Goal: Task Accomplishment & Management: Manage account settings

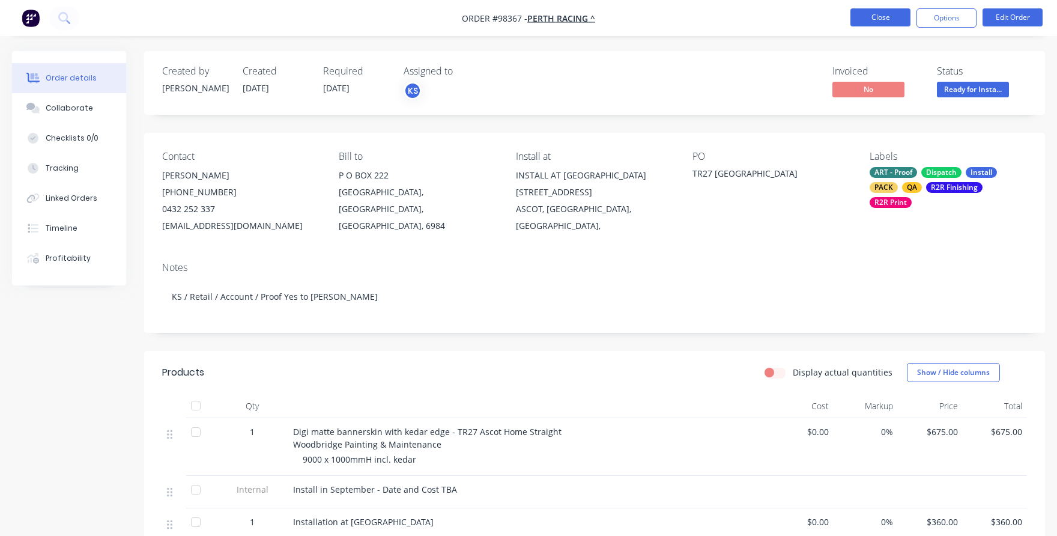
click at [872, 19] on button "Close" at bounding box center [881, 17] width 60 height 18
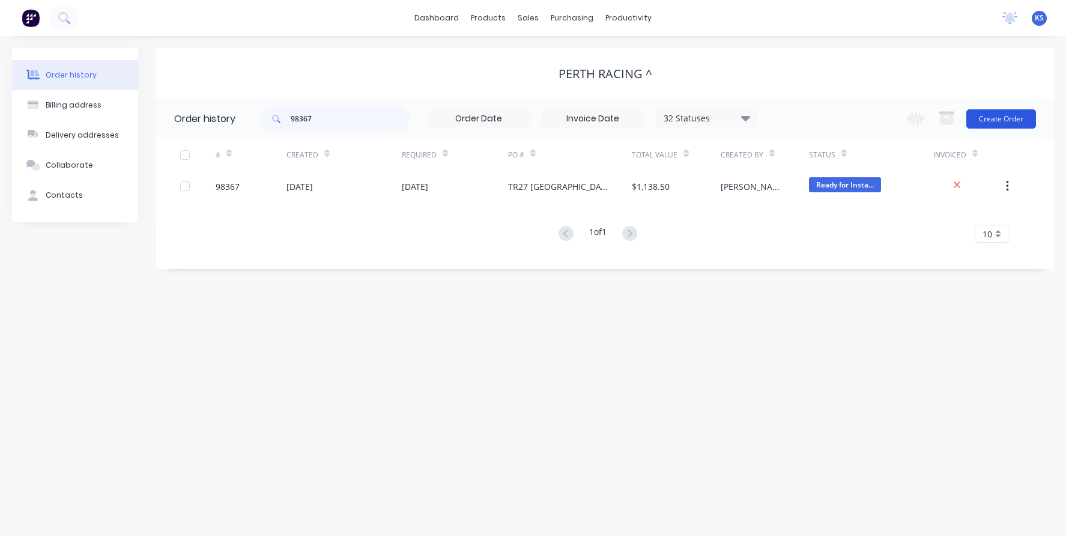
click at [1009, 114] on button "Create Order" at bounding box center [1001, 118] width 70 height 19
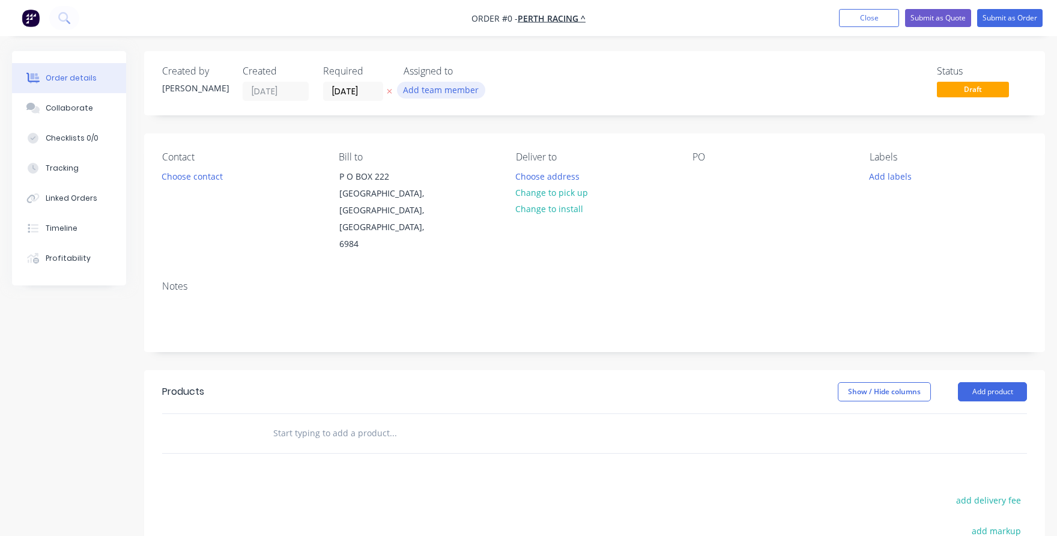
click at [440, 91] on button "Add team member" at bounding box center [441, 90] width 88 height 16
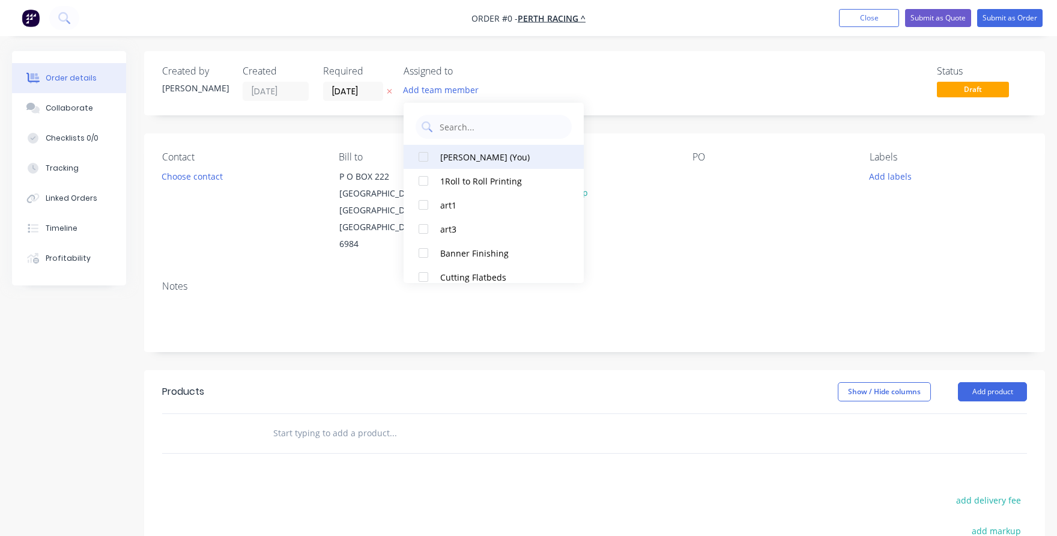
click at [427, 156] on div at bounding box center [423, 157] width 24 height 24
click at [329, 89] on div "Order details Collaborate Checklists 0/0 Tracking Linked Orders Timeline Profit…" at bounding box center [528, 405] width 1057 height 709
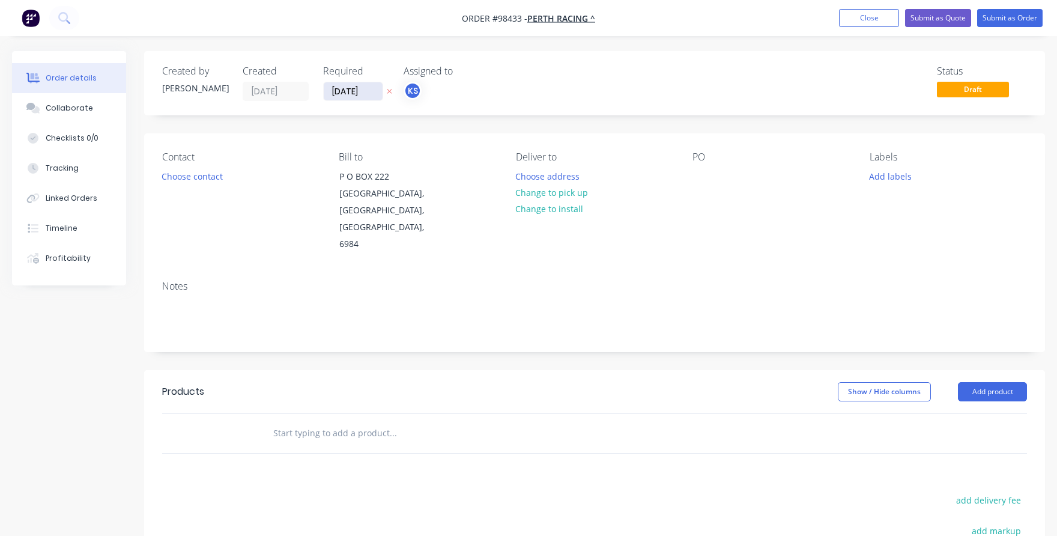
click at [329, 89] on input "[DATE]" at bounding box center [353, 91] width 59 height 18
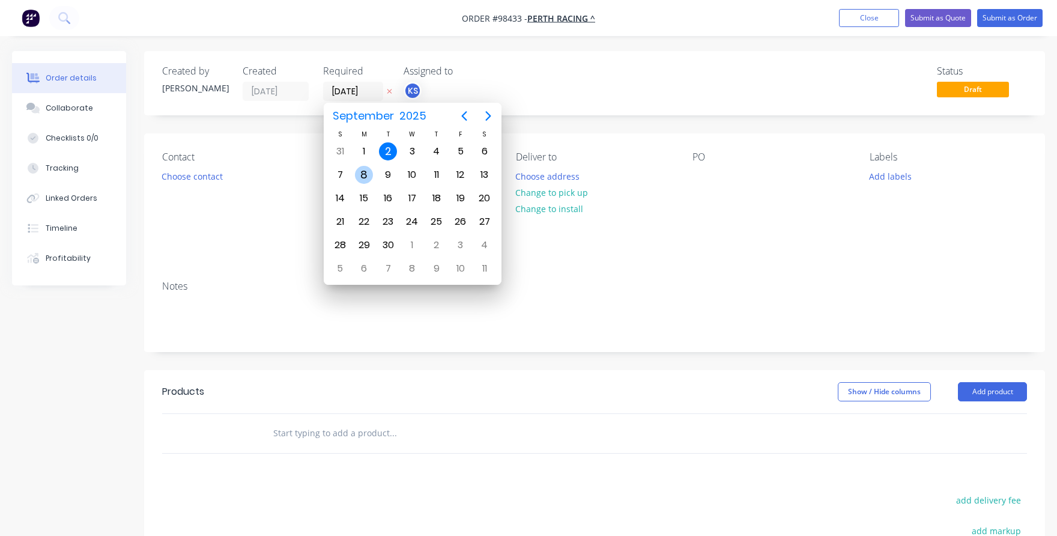
click at [358, 176] on div "8" at bounding box center [364, 175] width 18 height 18
type input "[DATE]"
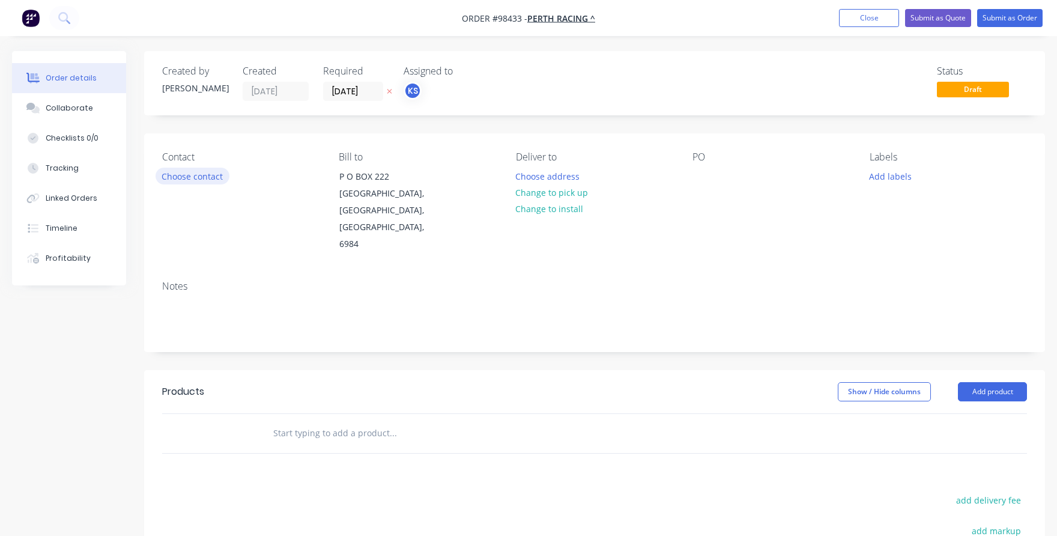
click at [217, 172] on button "Choose contact" at bounding box center [193, 176] width 74 height 16
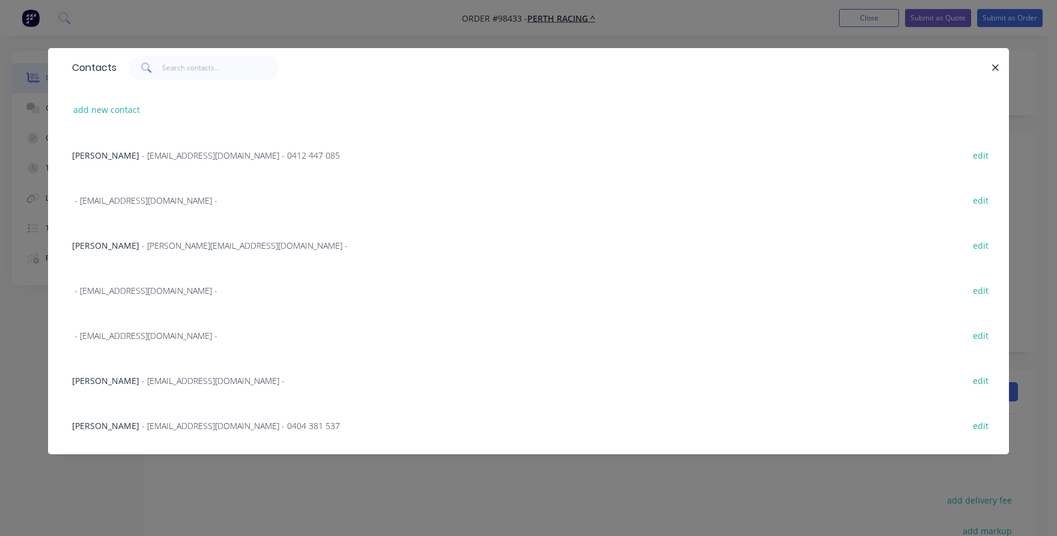
click at [166, 154] on span "- [EMAIL_ADDRESS][DOMAIN_NAME] - 0412 447 085" at bounding box center [241, 155] width 198 height 11
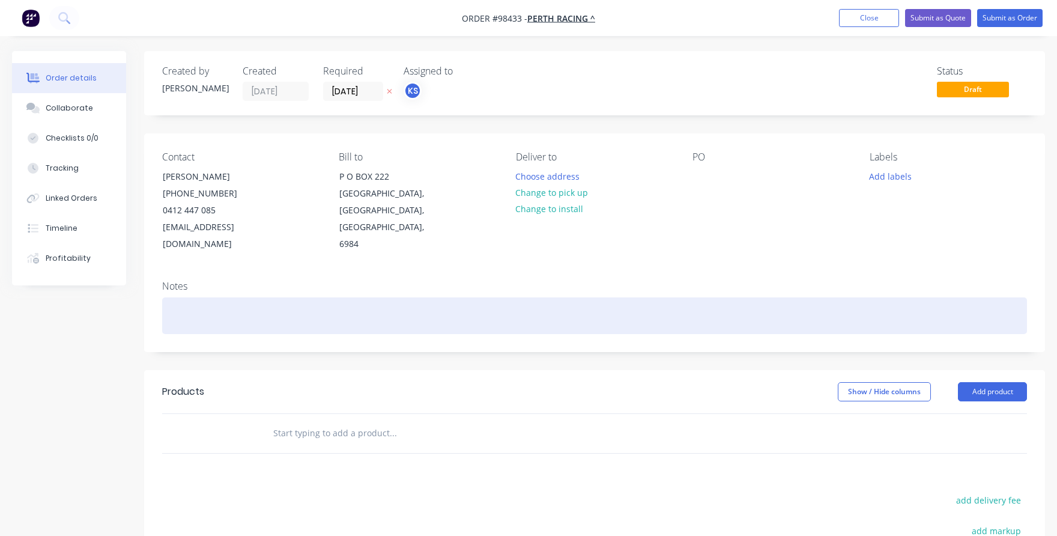
click at [163, 297] on div at bounding box center [594, 315] width 865 height 37
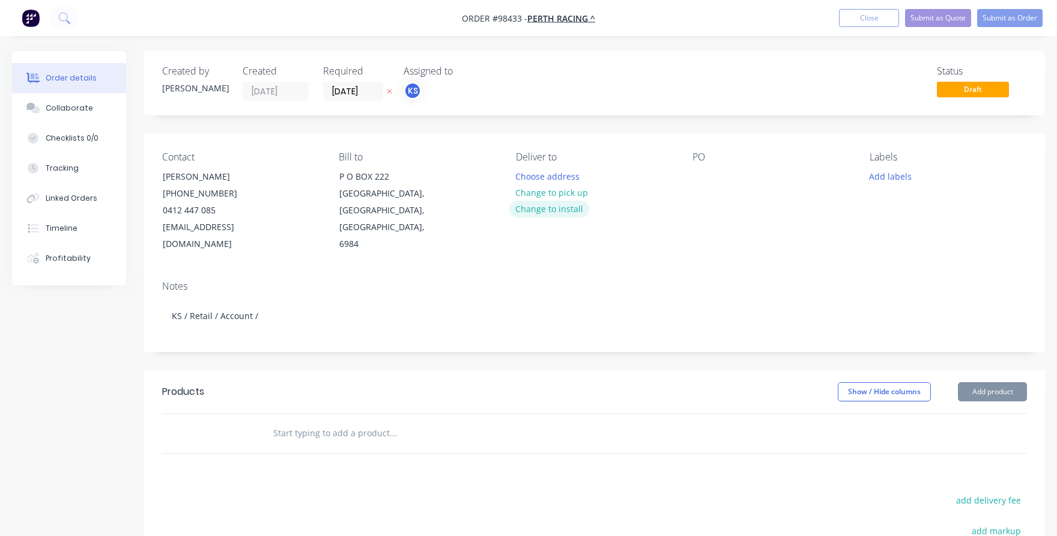
click at [559, 209] on button "Change to install" at bounding box center [549, 209] width 80 height 16
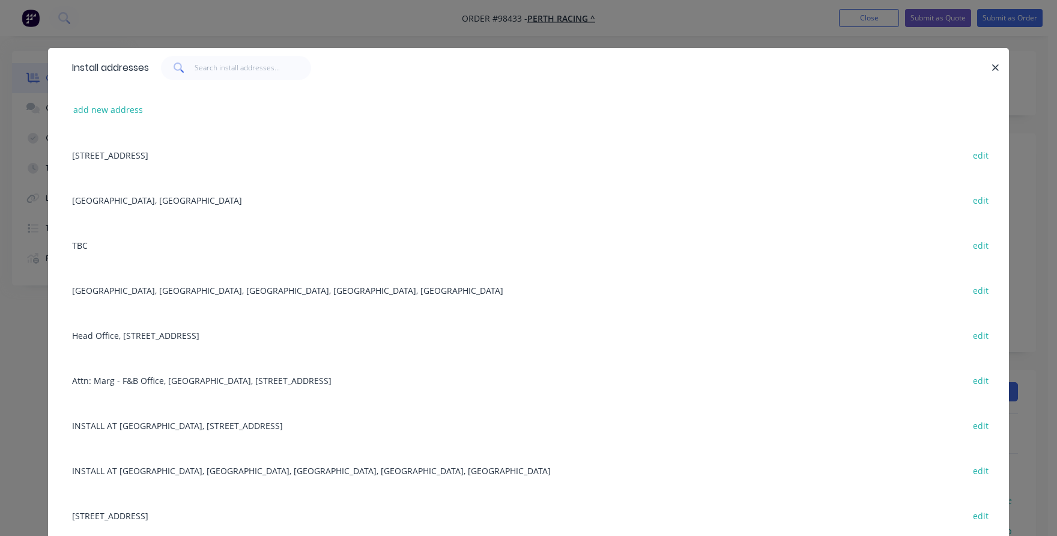
click at [114, 422] on div "INSTALL AT [GEOGRAPHIC_DATA], [STREET_ADDRESS] edit" at bounding box center [528, 424] width 925 height 45
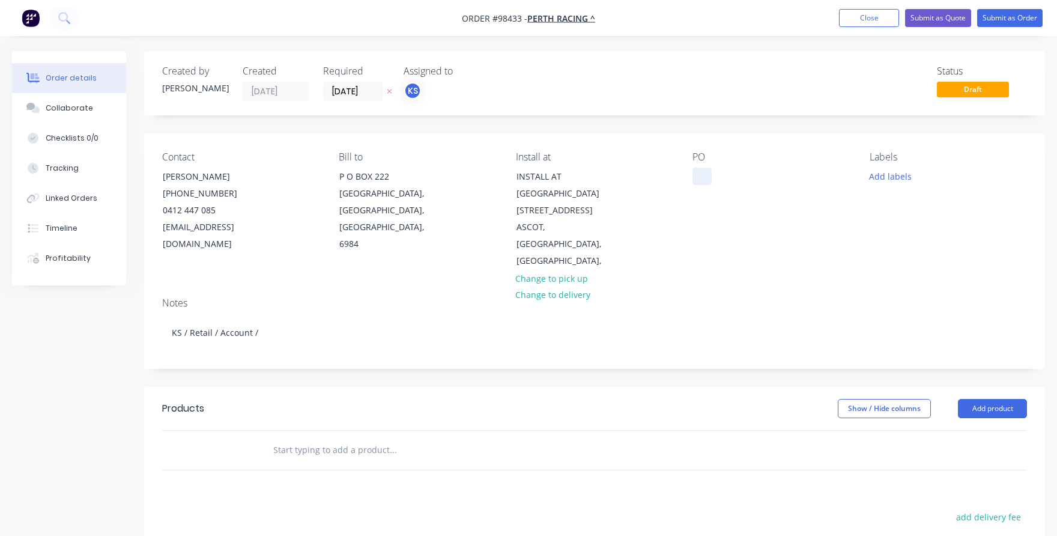
click at [693, 182] on div at bounding box center [702, 176] width 19 height 17
click at [302, 438] on input "text" at bounding box center [393, 450] width 240 height 24
click at [285, 438] on input "text" at bounding box center [393, 450] width 240 height 24
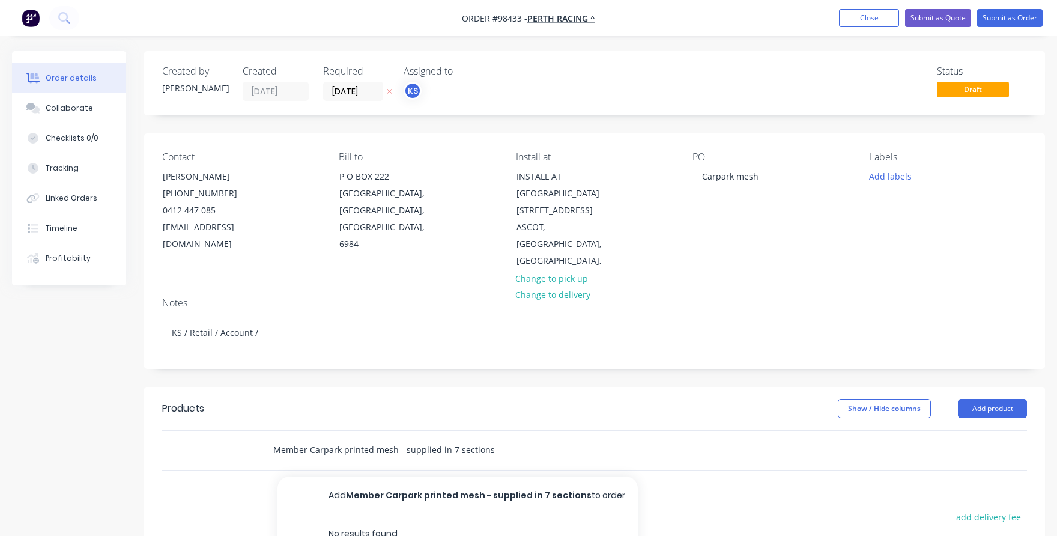
type input "Member Carpark printed mesh - supplied in 7 sections"
click at [344, 478] on button "Add Member Carpark printed mesh - supplied in 7 sections to order" at bounding box center [458, 495] width 360 height 38
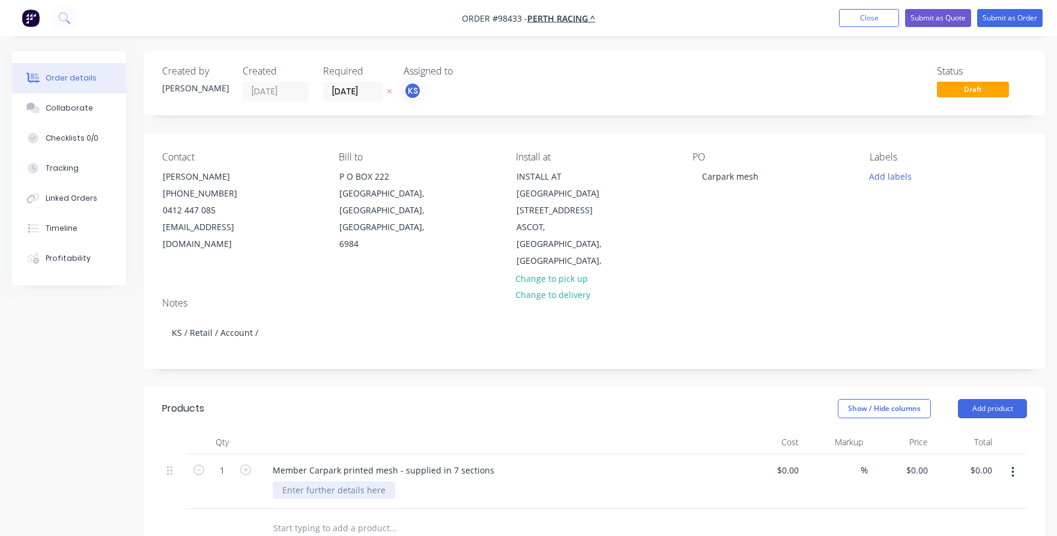
click at [339, 481] on div at bounding box center [334, 489] width 123 height 17
click at [987, 461] on input "0.00" at bounding box center [983, 469] width 28 height 17
type input "4119"
type input "$4,119.00"
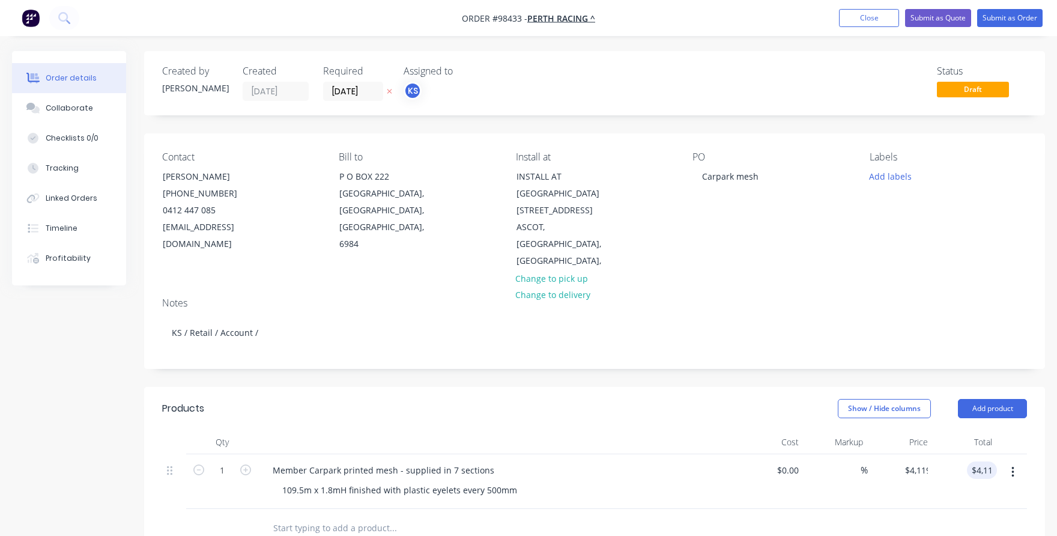
click at [941, 478] on div "$4,119.00 4119" at bounding box center [965, 481] width 65 height 55
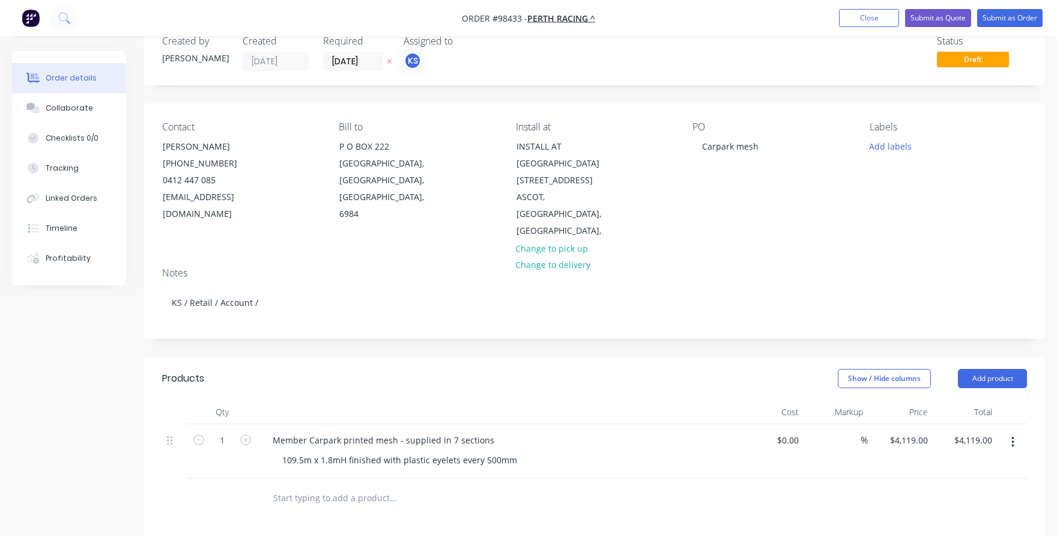
scroll to position [60, 0]
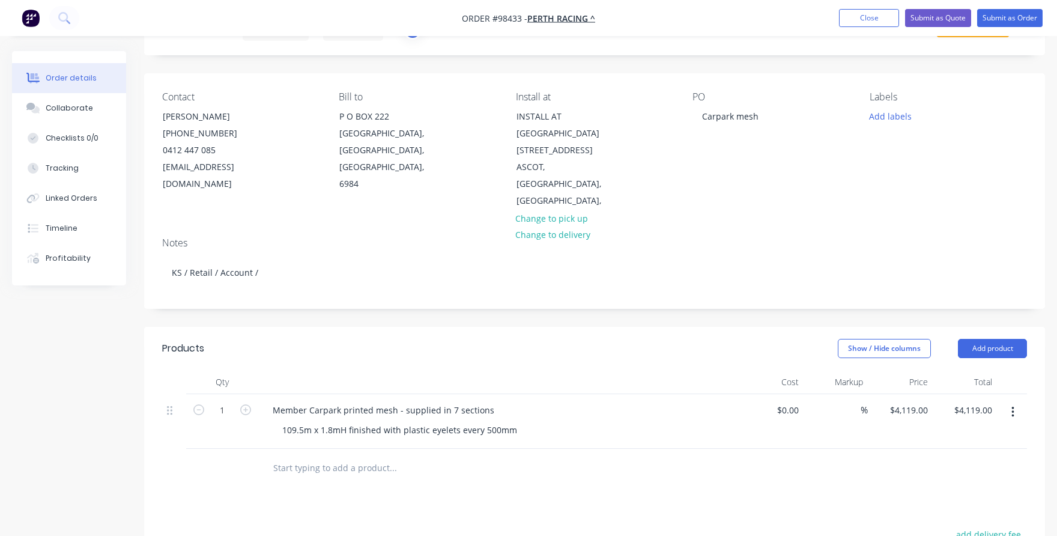
click at [299, 456] on input "text" at bounding box center [393, 468] width 240 height 24
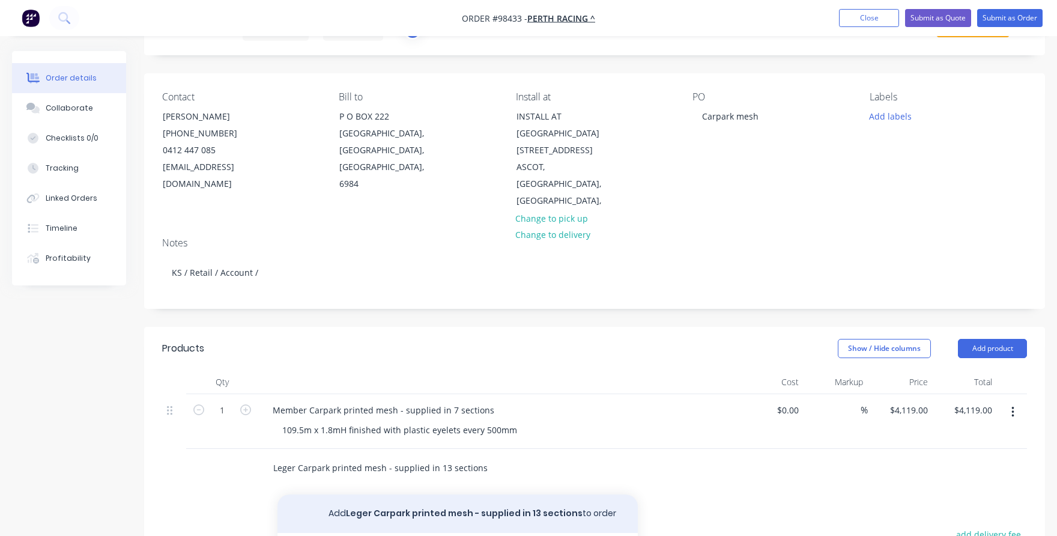
type input "Leger Carpark printed mesh - supplied in 13 sections"
click at [347, 500] on button "Add Leger Carpark printed mesh - supplied in 13 sections to order" at bounding box center [458, 513] width 360 height 38
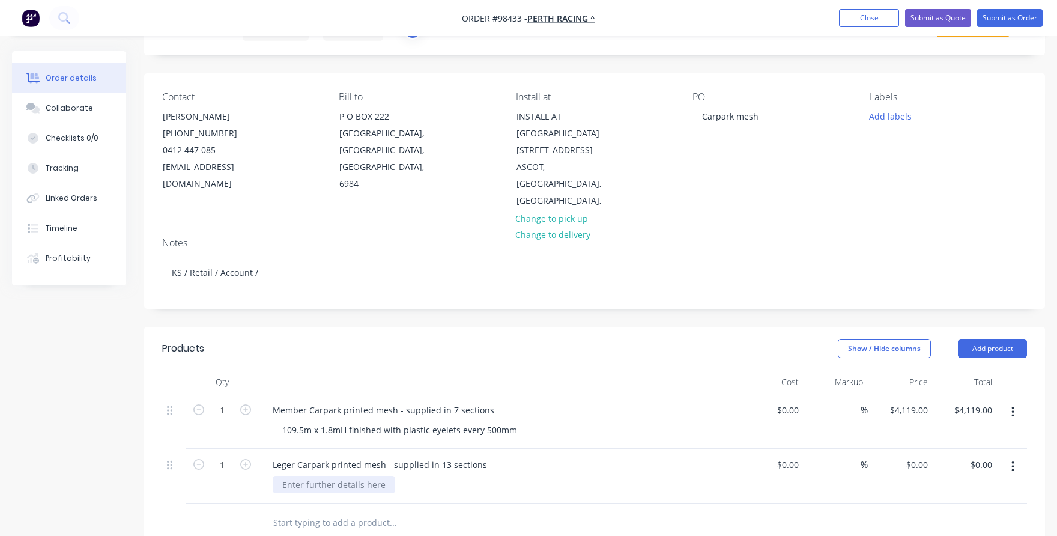
click at [332, 476] on div at bounding box center [334, 484] width 123 height 17
click at [976, 456] on input "0.00" at bounding box center [983, 464] width 28 height 17
type input "3154"
type input "$3,154.00"
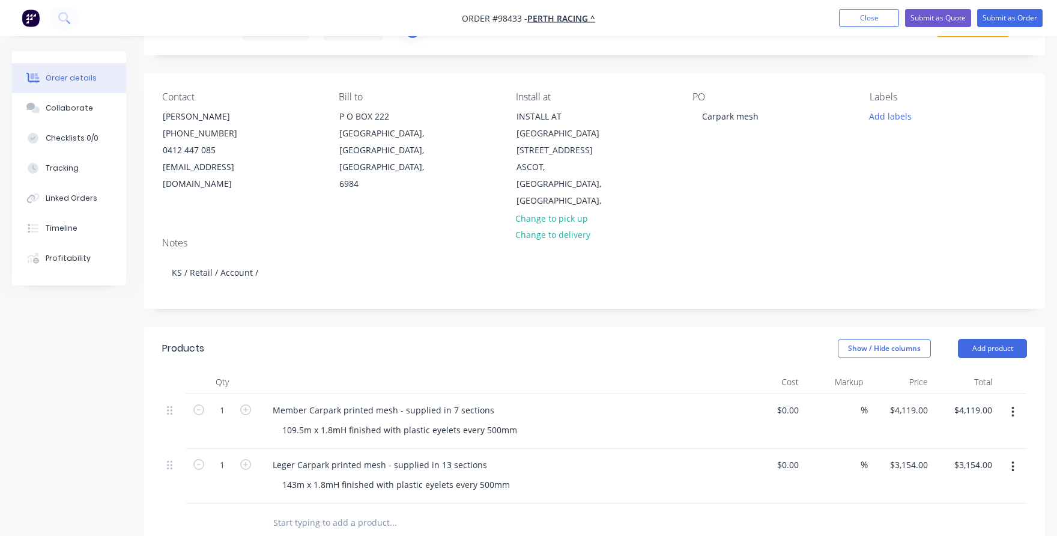
click at [933, 503] on div at bounding box center [594, 522] width 865 height 39
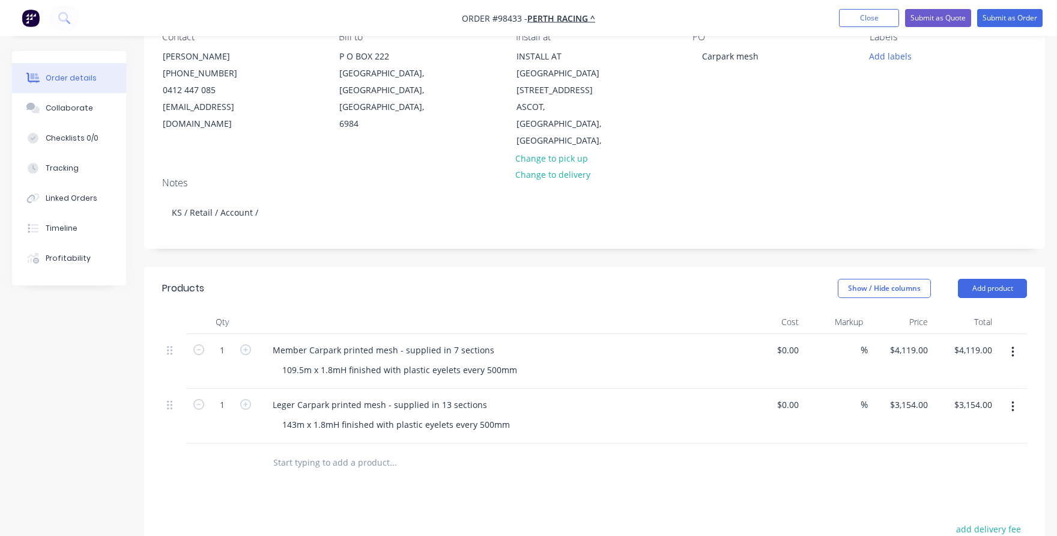
click at [280, 450] on input "text" at bounding box center [393, 462] width 240 height 24
type input "Installation at [GEOGRAPHIC_DATA]"
click at [351, 489] on button "Add Installation at [GEOGRAPHIC_DATA] to order" at bounding box center [458, 508] width 360 height 38
click at [976, 450] on input "0.00" at bounding box center [985, 458] width 23 height 17
type input "1400"
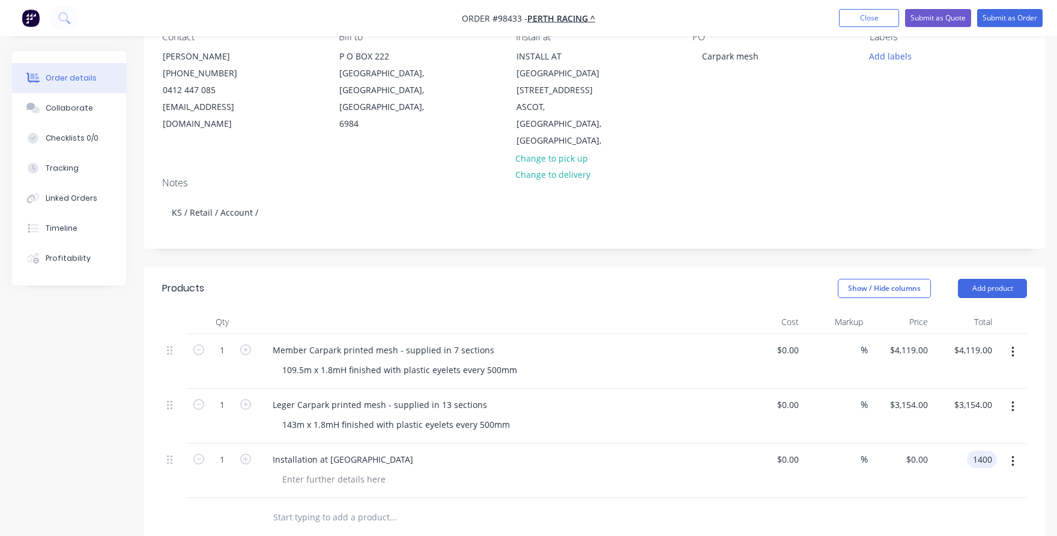
type input "$1,400.00"
click at [791, 472] on div "$0.00 $0.00" at bounding box center [771, 470] width 65 height 55
click at [354, 450] on div "Installation at [GEOGRAPHIC_DATA]" at bounding box center [343, 458] width 160 height 17
click at [353, 470] on div at bounding box center [334, 478] width 123 height 17
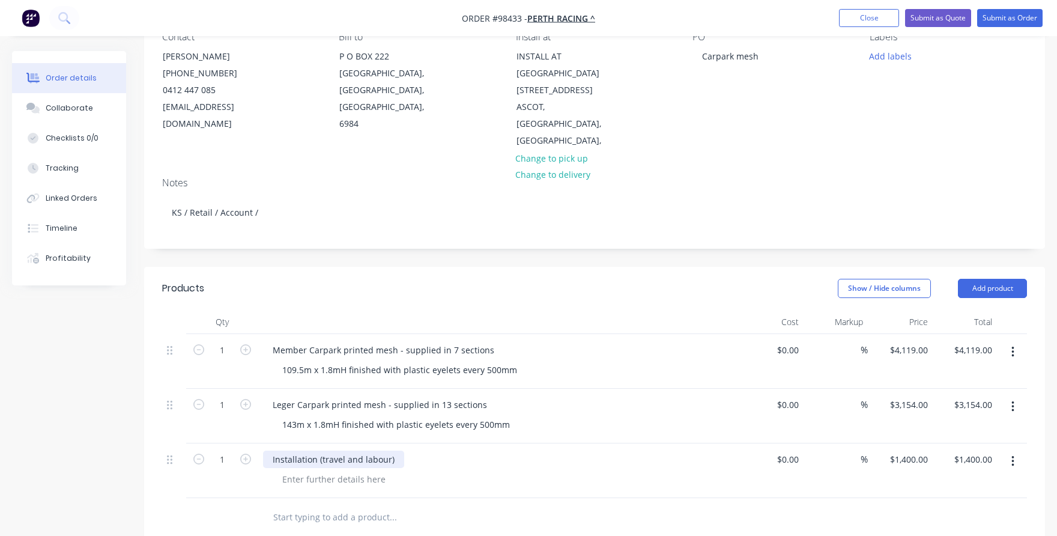
click at [386, 450] on div "Installation (travel and labour)" at bounding box center [333, 458] width 141 height 17
click at [302, 505] on input "text" at bounding box center [393, 517] width 240 height 24
type input "A"
click at [990, 279] on button "Add product" at bounding box center [992, 288] width 69 height 19
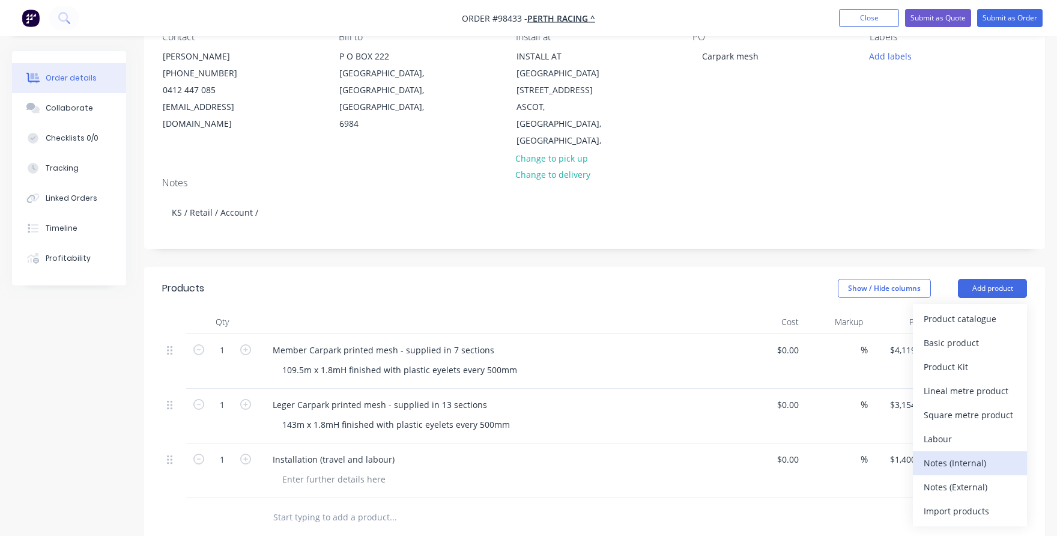
click at [978, 454] on div "Notes (Internal)" at bounding box center [970, 462] width 93 height 17
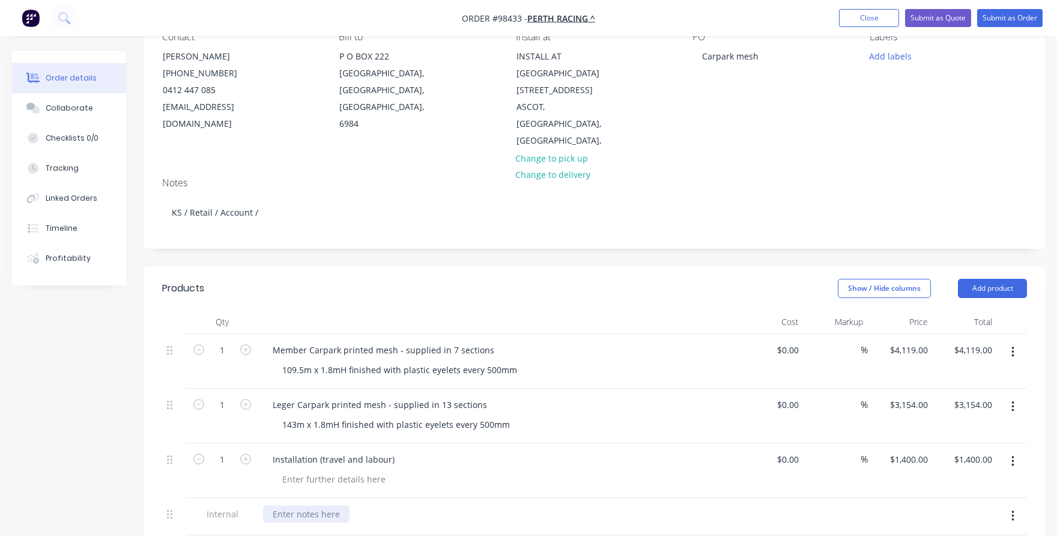
click at [282, 505] on div at bounding box center [306, 513] width 86 height 17
click at [491, 505] on div "ART: please create using standard dark blue background and white Perth Racing l…" at bounding box center [445, 513] width 364 height 17
click at [428, 470] on div at bounding box center [503, 478] width 461 height 17
click at [406, 505] on div "ART: please create using standard dark blue background (pms 289) and white Pert…" at bounding box center [465, 513] width 405 height 17
click at [452, 472] on div "Installation (travel and labour)" at bounding box center [498, 470] width 481 height 55
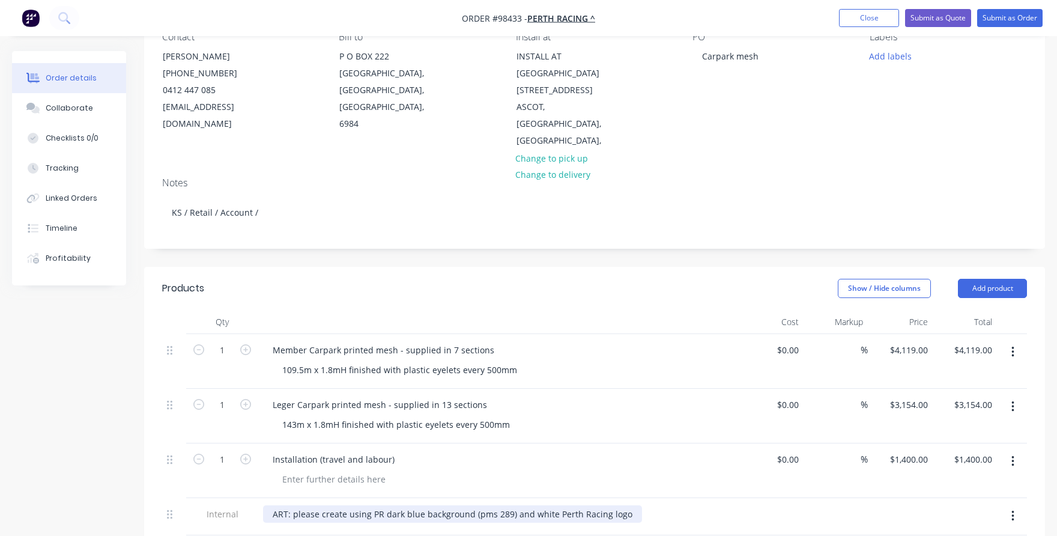
click at [378, 505] on div "ART: please create using PR dark blue background (pms 289) and white Perth Raci…" at bounding box center [452, 513] width 379 height 17
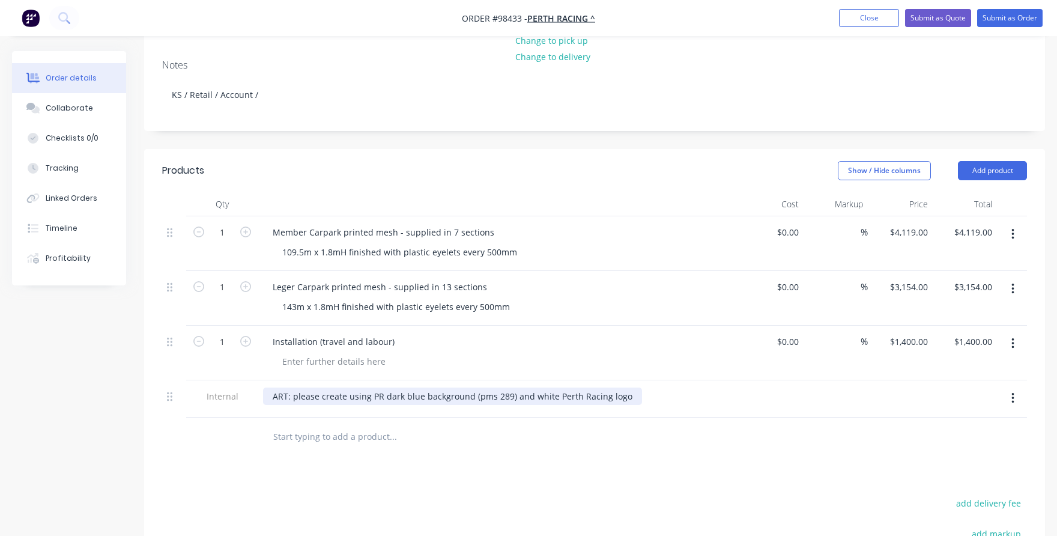
scroll to position [240, 0]
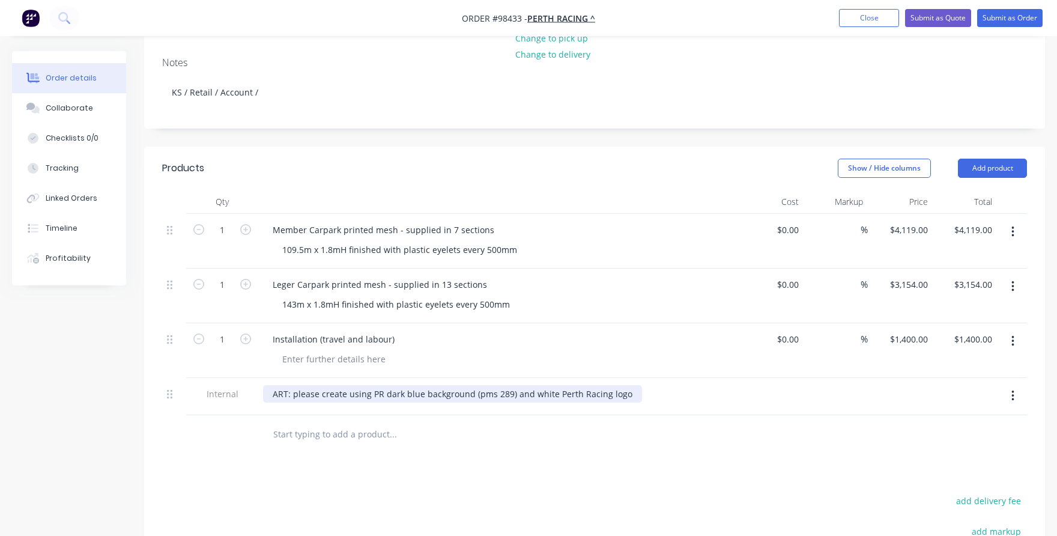
click at [312, 422] on input "text" at bounding box center [393, 434] width 240 height 24
click at [347, 385] on div "ART: please create using PR dark blue background (pms 289) and white Perth Raci…" at bounding box center [452, 393] width 379 height 17
click at [660, 385] on div "ART: please create 2 versions using PR dark blue background (pms 289) and white…" at bounding box center [474, 393] width 422 height 17
click at [667, 385] on div "ART: please create 2 versions using PR dark blue background (pms 289) and white…" at bounding box center [474, 393] width 422 height 17
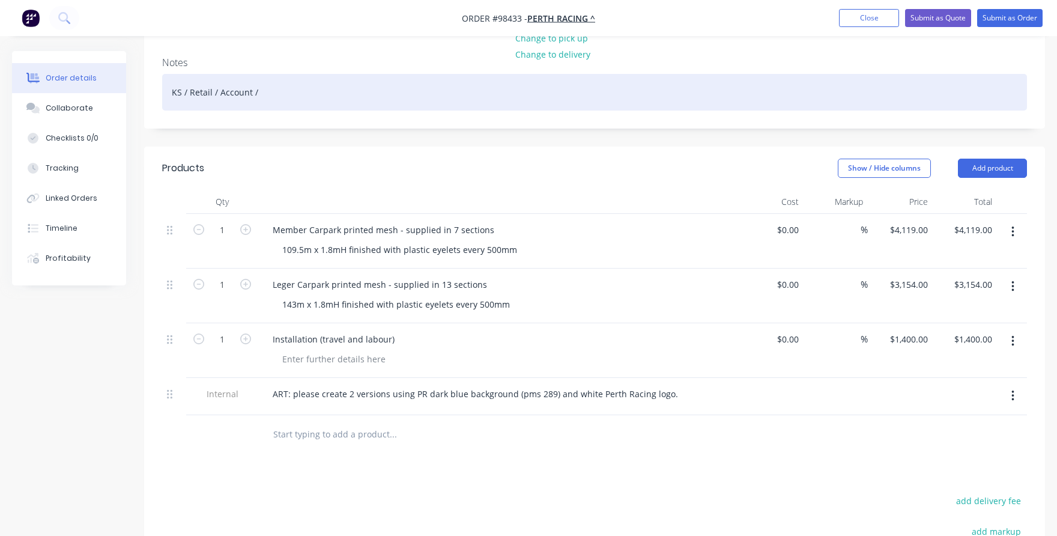
click at [257, 77] on div "KS / Retail / Account /" at bounding box center [594, 92] width 865 height 37
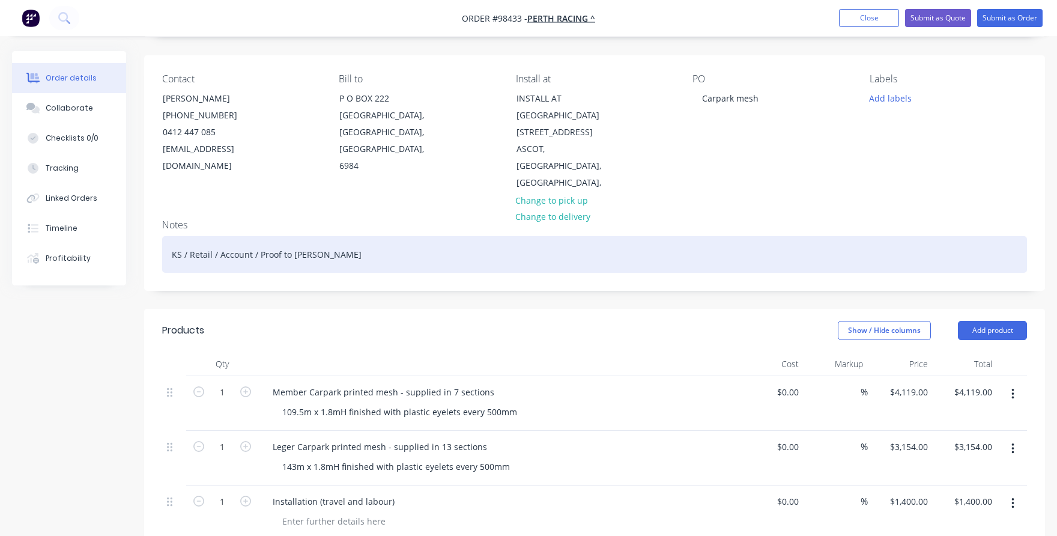
scroll to position [0, 0]
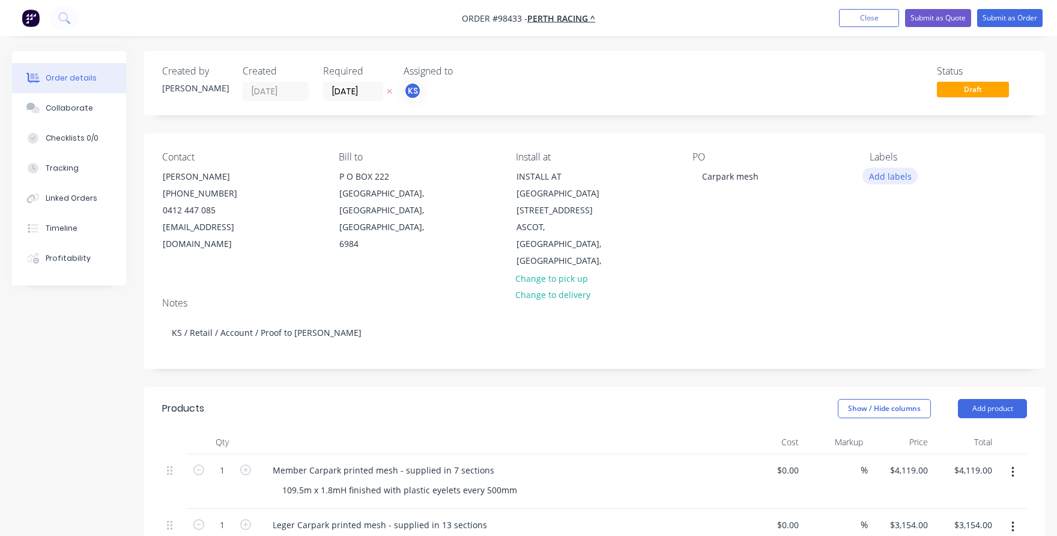
click at [902, 177] on button "Add labels" at bounding box center [890, 176] width 55 height 16
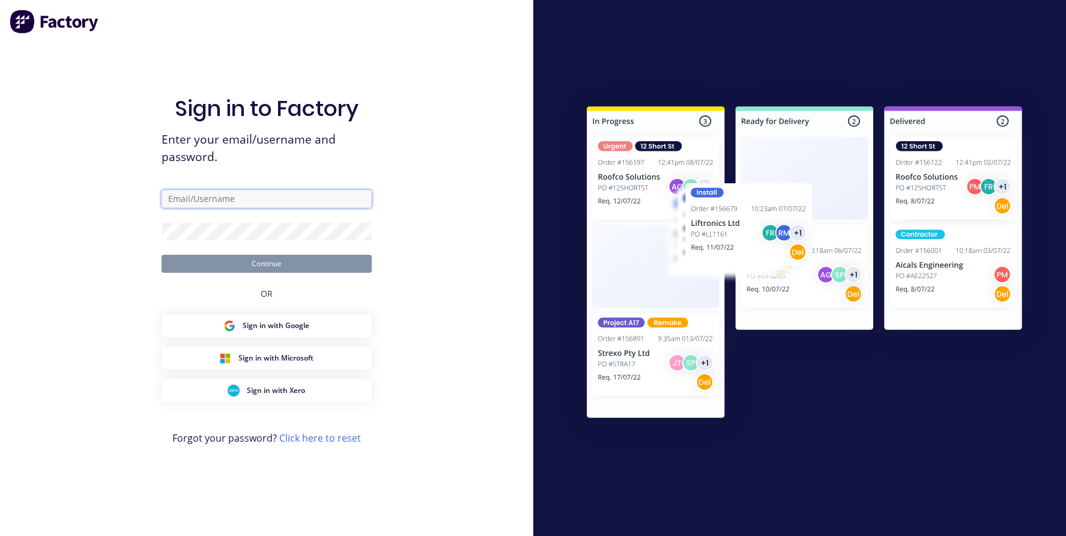
click at [278, 197] on input "text" at bounding box center [267, 199] width 210 height 18
type input "[EMAIL_ADDRESS][DOMAIN_NAME]"
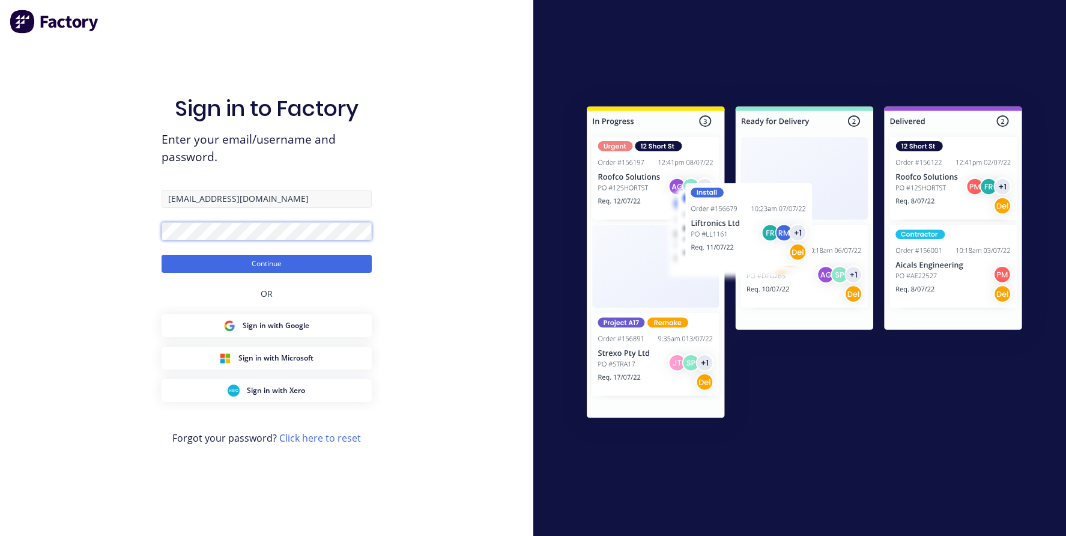
click at [162, 255] on button "Continue" at bounding box center [267, 264] width 210 height 18
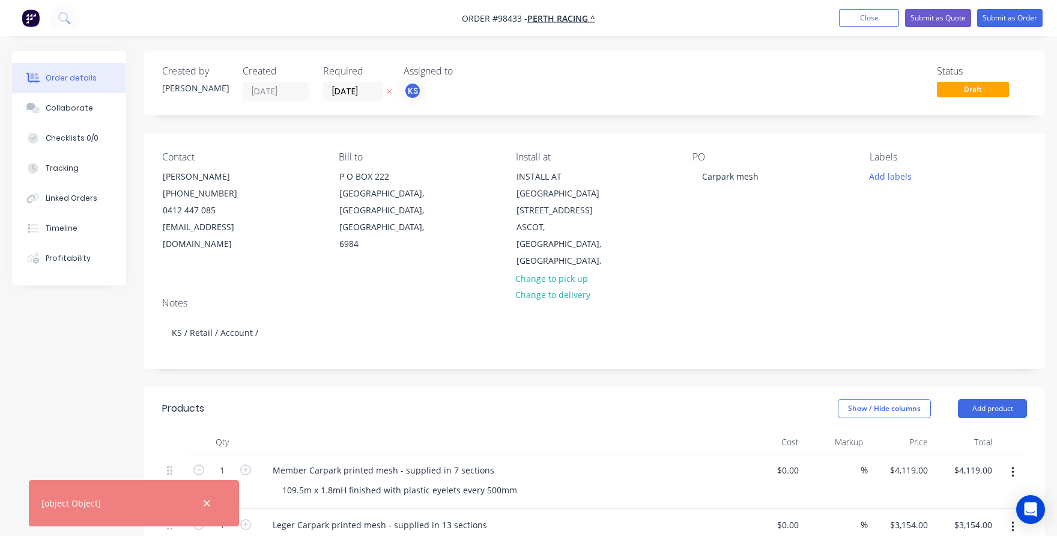
click at [824, 258] on div "Contact [PERSON_NAME] [PHONE_NUMBER] [EMAIL_ADDRESS][DOMAIN_NAME] Bill to [GEOG…" at bounding box center [594, 210] width 901 height 154
click at [864, 175] on button "Add labels" at bounding box center [890, 176] width 55 height 16
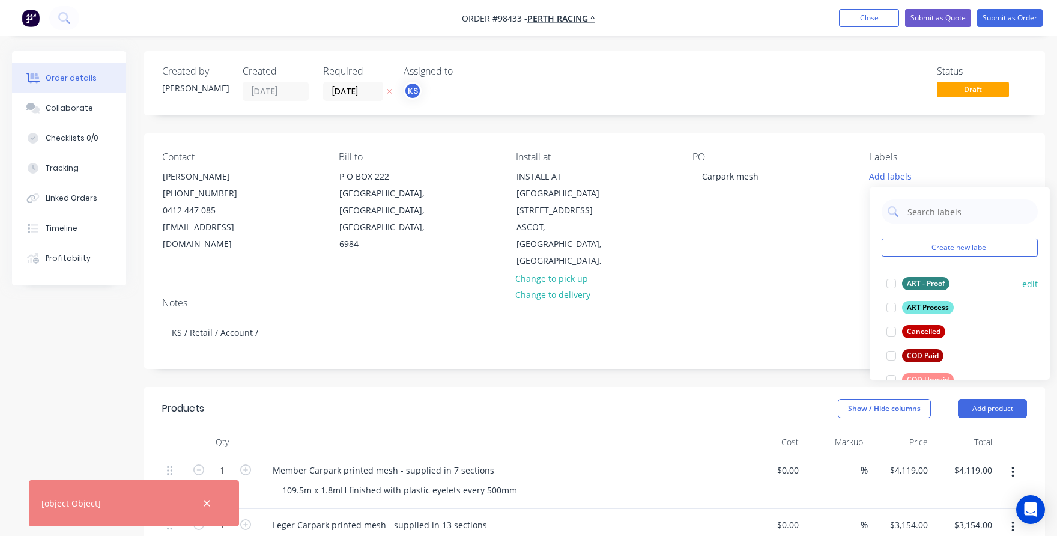
click at [890, 286] on div at bounding box center [891, 284] width 24 height 24
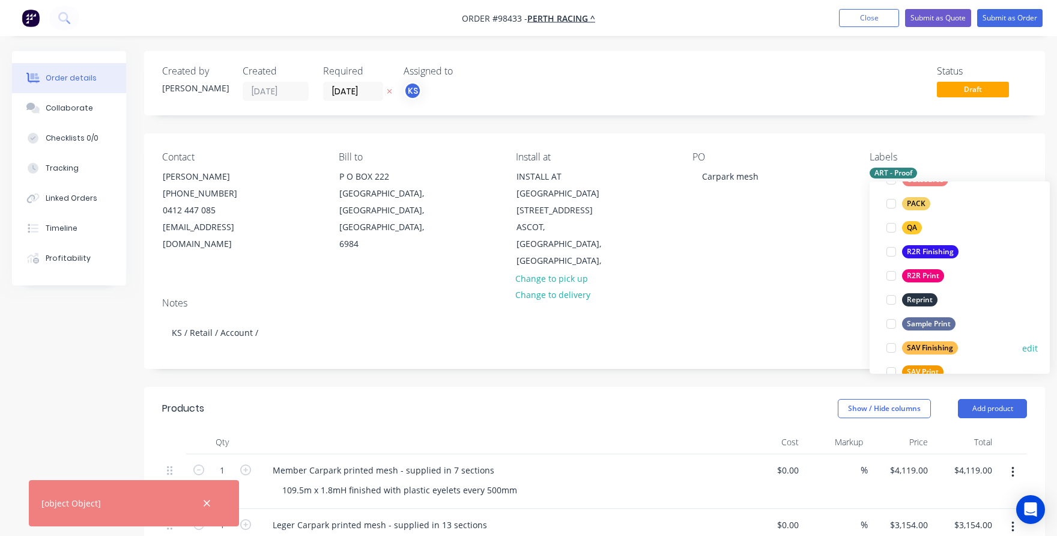
scroll to position [457, 0]
click at [889, 275] on div at bounding box center [891, 277] width 24 height 24
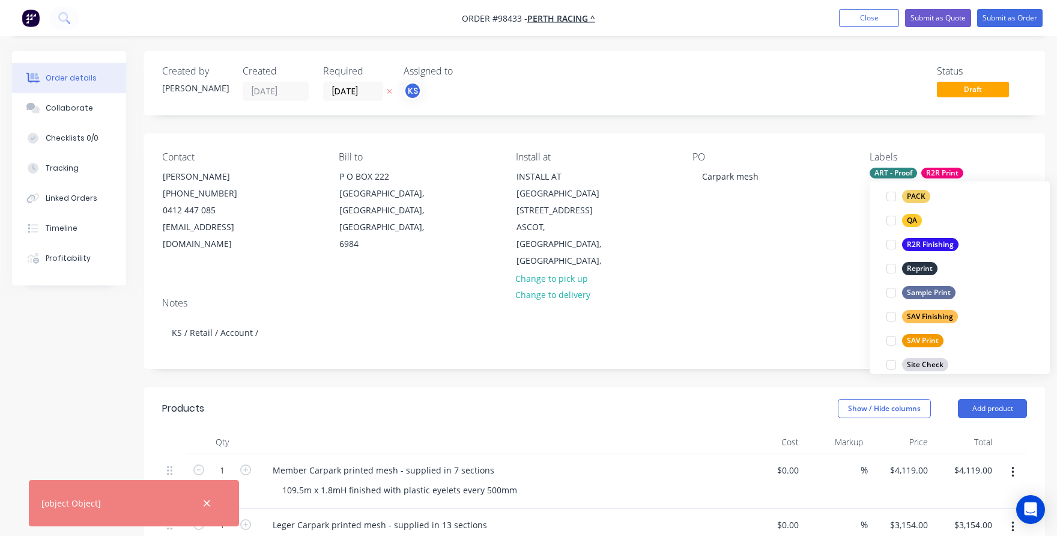
scroll to position [487, 0]
click at [891, 247] on div at bounding box center [891, 247] width 24 height 24
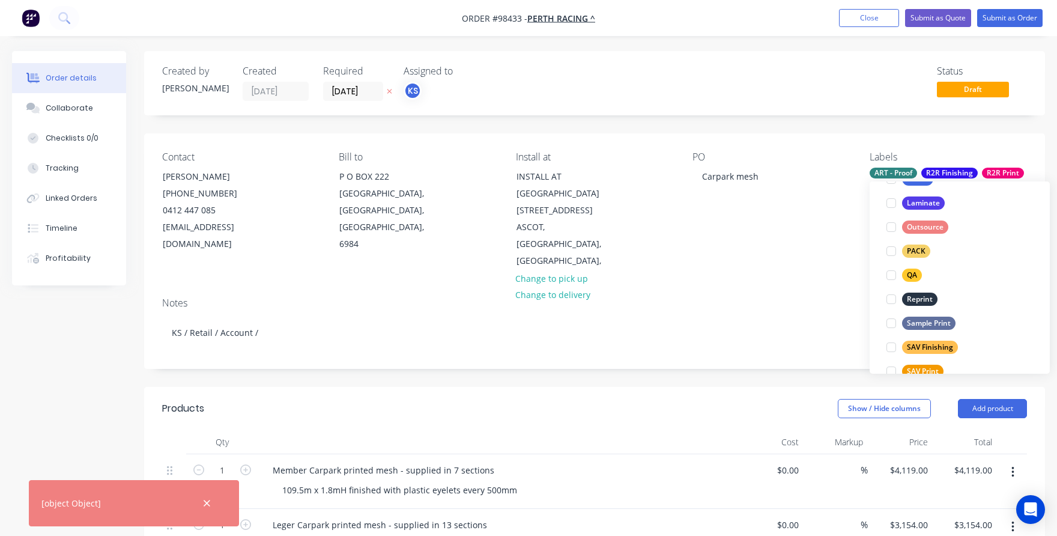
scroll to position [457, 0]
click at [891, 275] on div at bounding box center [891, 277] width 24 height 24
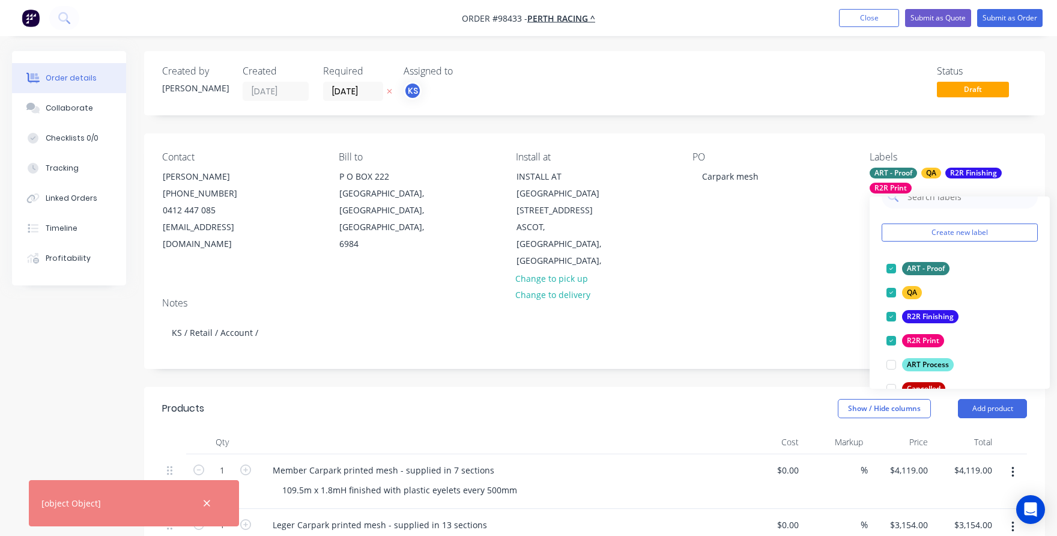
scroll to position [408, 0]
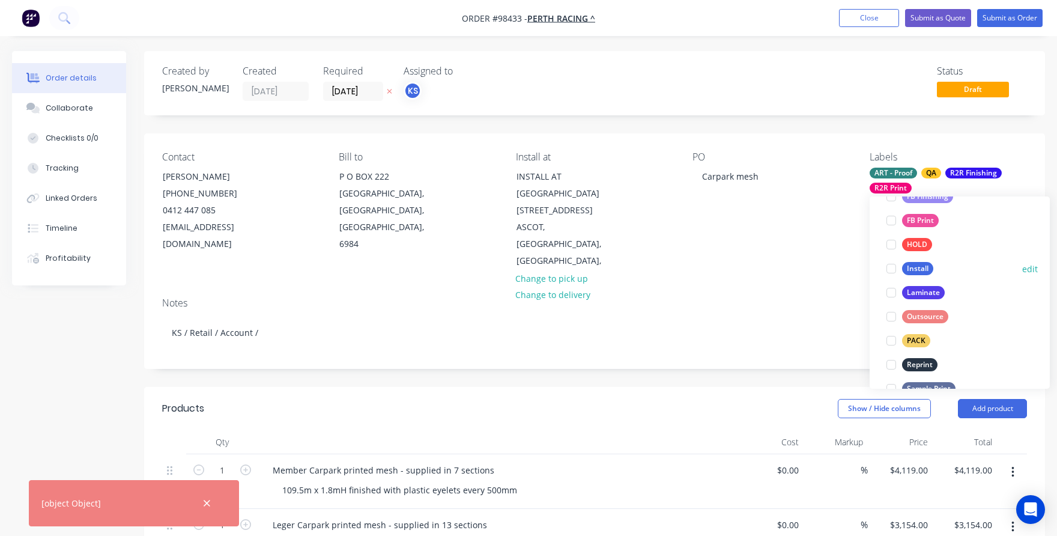
click at [893, 270] on div at bounding box center [891, 268] width 24 height 24
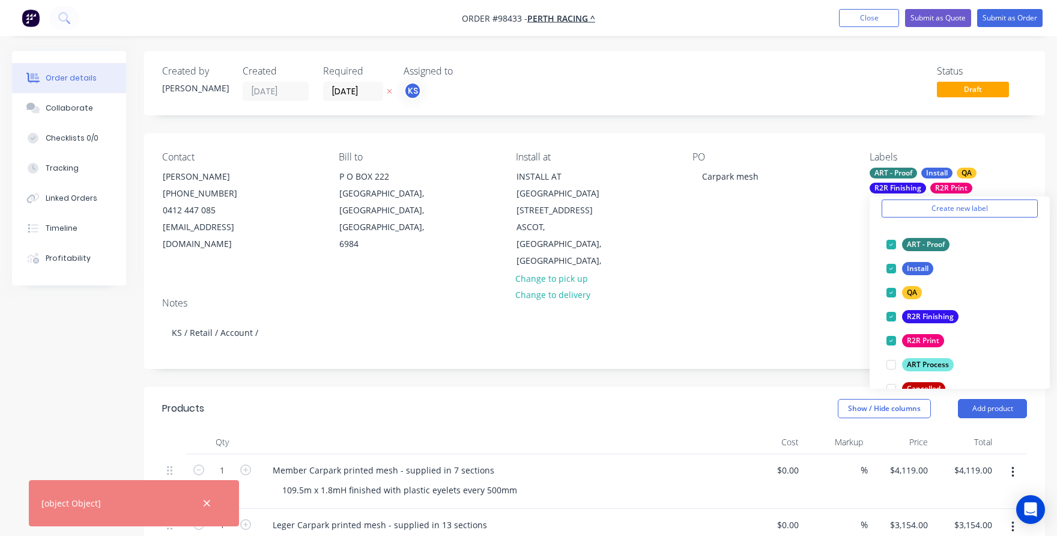
click at [827, 246] on div "PO Carpark mesh" at bounding box center [771, 210] width 157 height 118
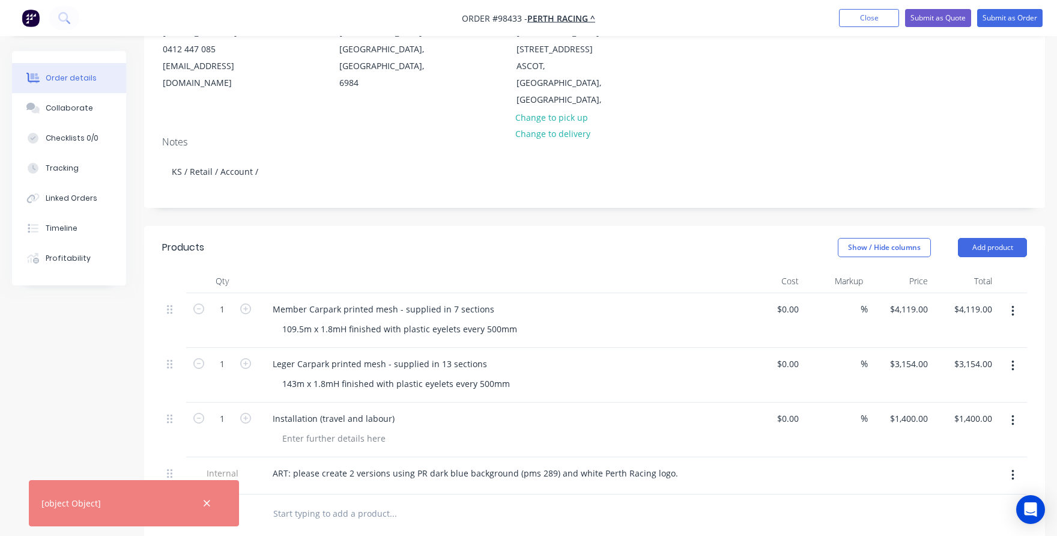
scroll to position [180, 0]
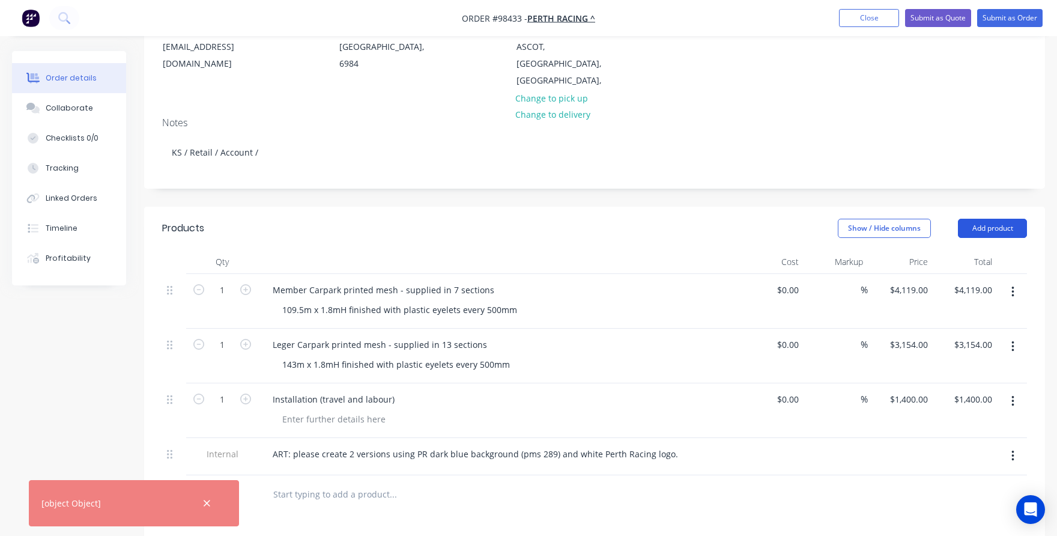
click at [990, 219] on button "Add product" at bounding box center [992, 228] width 69 height 19
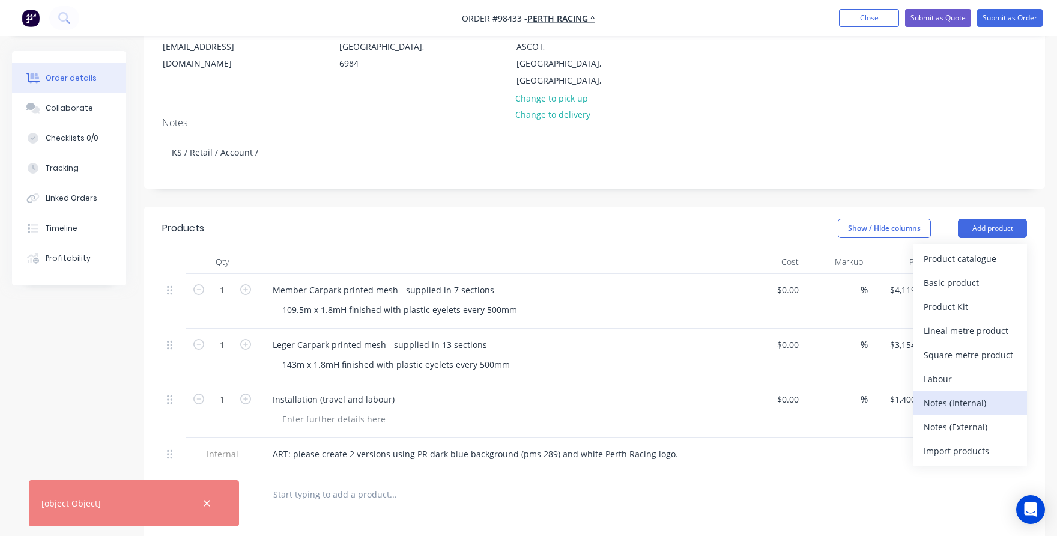
click at [971, 394] on div "Notes (Internal)" at bounding box center [970, 402] width 93 height 17
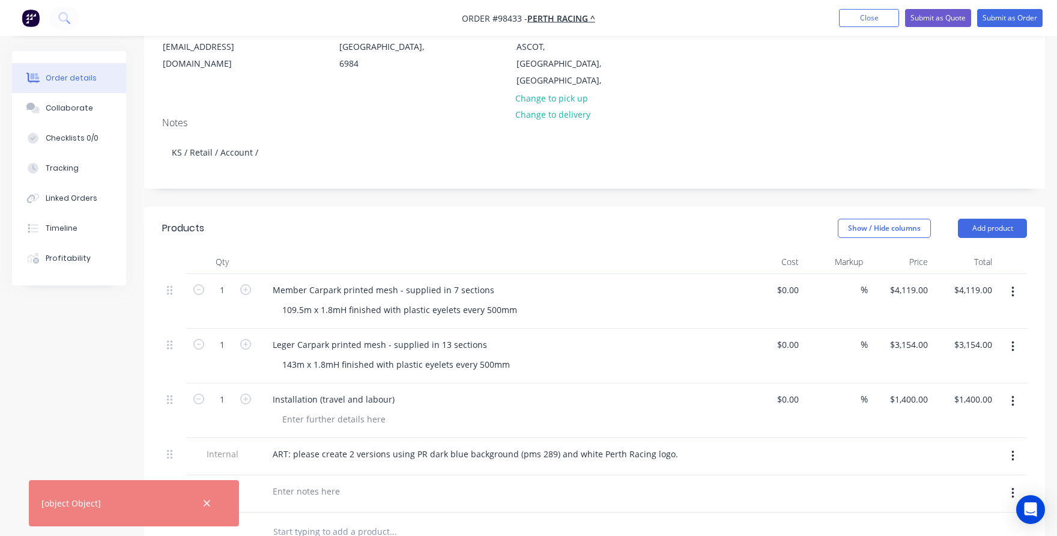
click at [342, 488] on div at bounding box center [498, 493] width 481 height 37
click at [327, 482] on div at bounding box center [306, 490] width 86 height 17
click at [209, 505] on icon "button" at bounding box center [207, 503] width 7 height 7
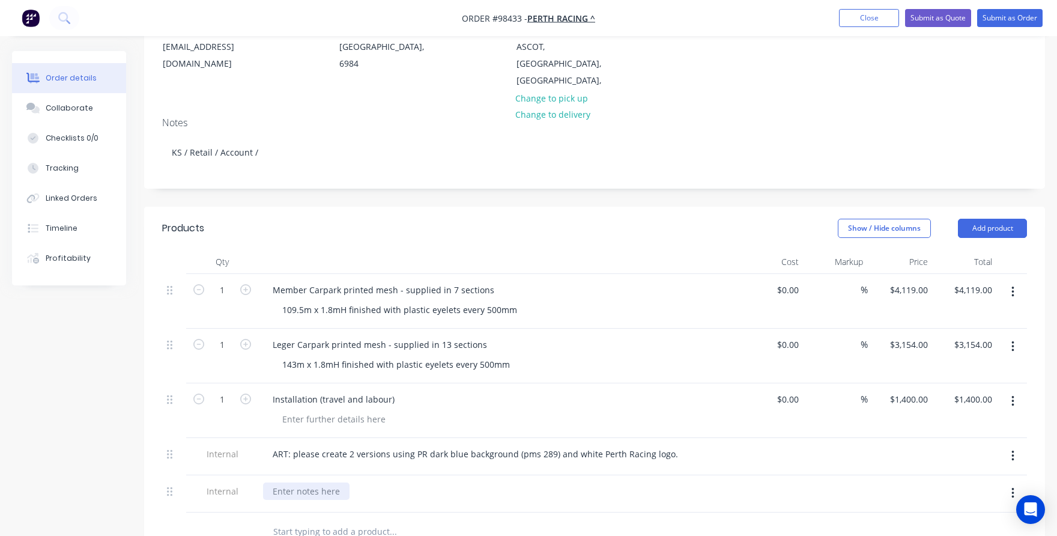
click at [284, 482] on div at bounding box center [306, 490] width 86 height 17
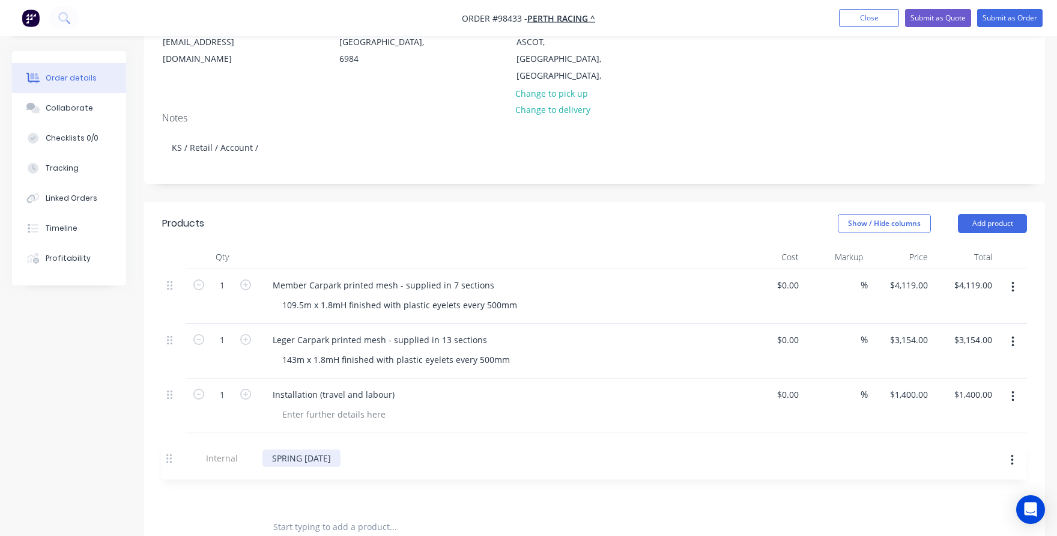
scroll to position [187, 0]
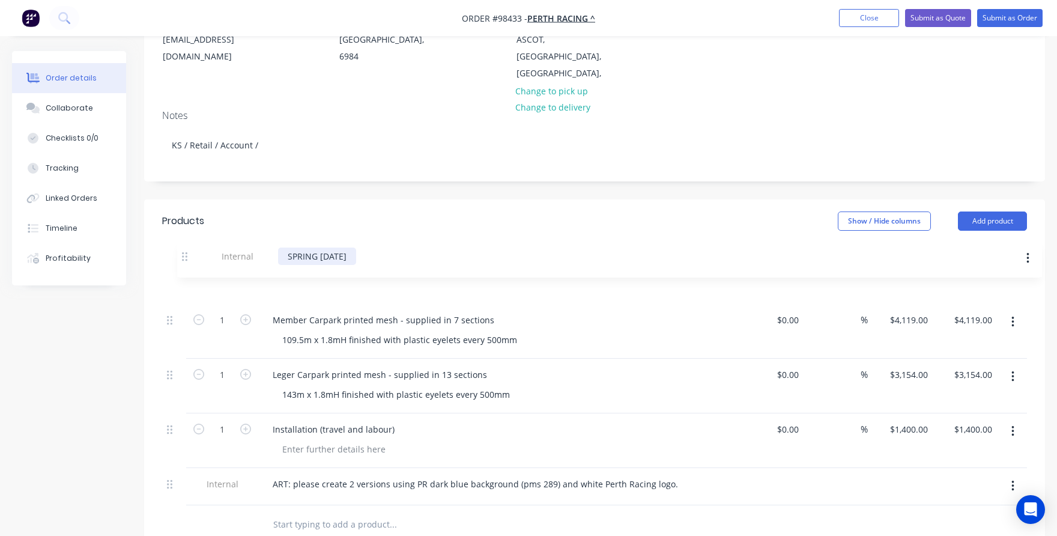
drag, startPoint x: 171, startPoint y: 476, endPoint x: 184, endPoint y: 255, distance: 222.0
click at [184, 267] on div "1 Member Carpark printed mesh - supplied in 7 sections 109.5m x 1.8mH finished …" at bounding box center [594, 386] width 865 height 238
click at [284, 512] on input "text" at bounding box center [393, 524] width 240 height 24
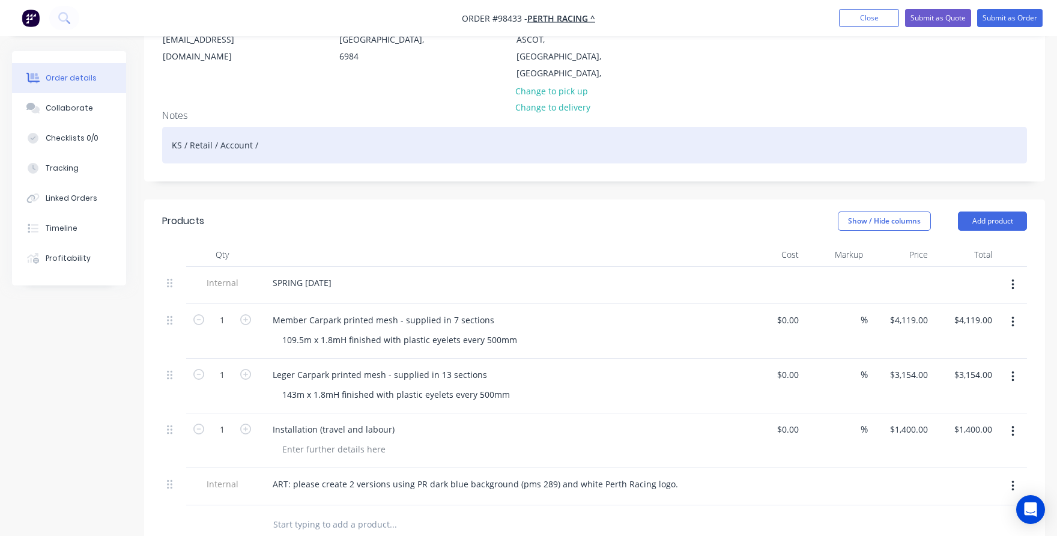
click at [953, 128] on div "KS / Retail / Account /" at bounding box center [594, 145] width 865 height 37
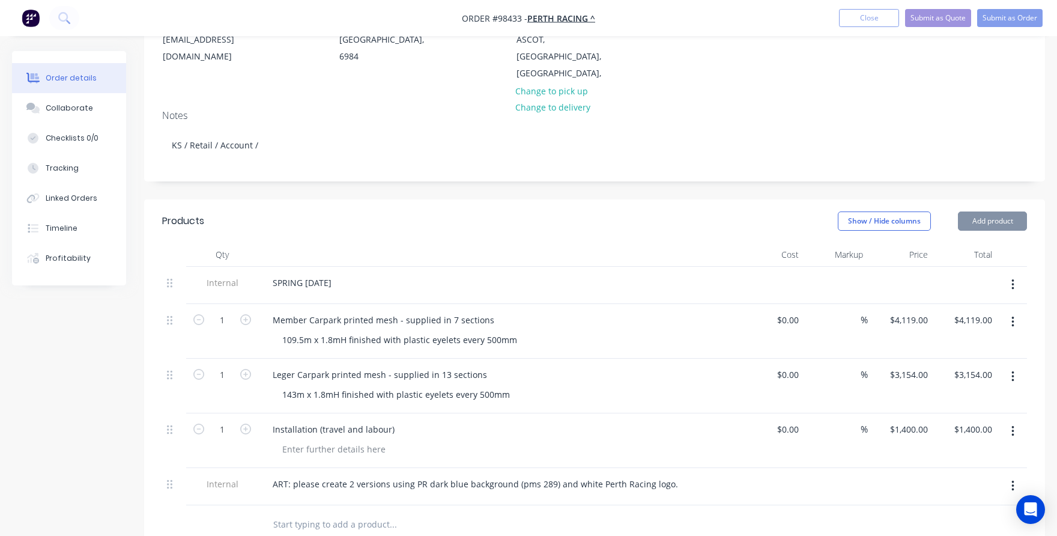
click at [582, 505] on div at bounding box center [474, 524] width 432 height 39
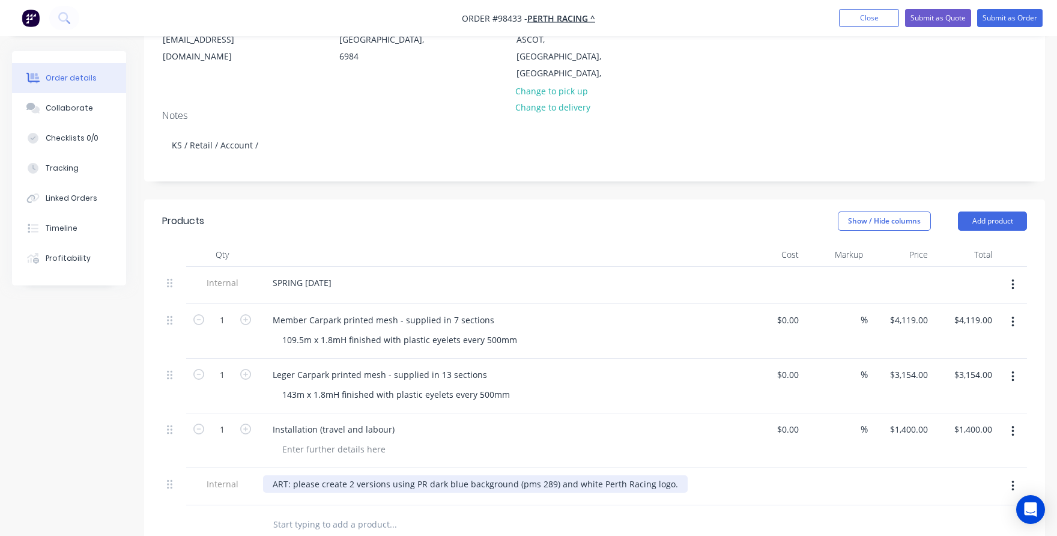
click at [386, 475] on div "ART: please create 2 versions using PR dark blue background (pms 289) and white…" at bounding box center [475, 483] width 425 height 17
click at [666, 475] on div "ART: please create 2 versions using PR dark blue background (pms 289) and white…" at bounding box center [475, 483] width 425 height 17
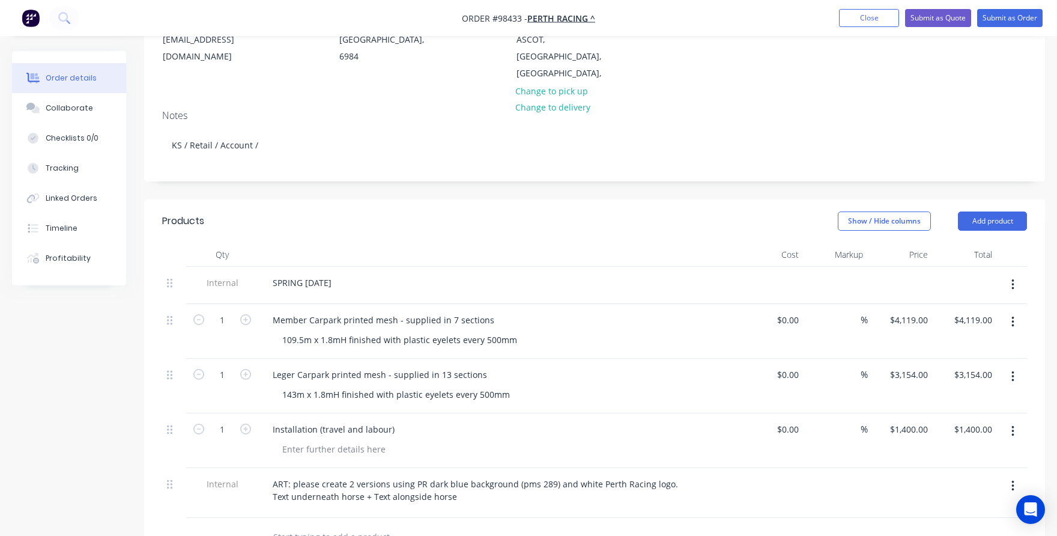
click at [337, 518] on div at bounding box center [474, 537] width 432 height 39
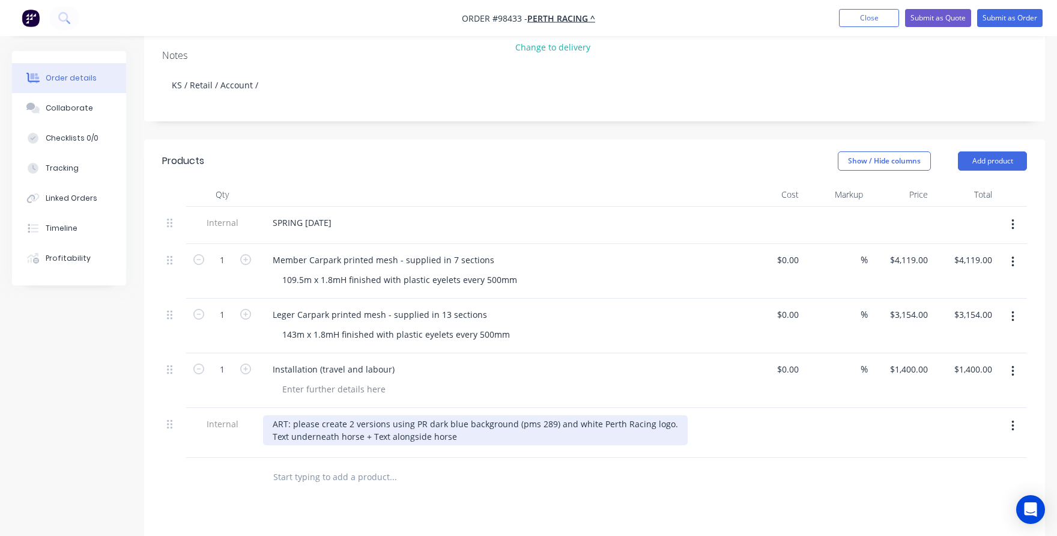
click at [342, 415] on div "ART: please create 2 versions using PR dark blue background (pms 289) and white…" at bounding box center [475, 430] width 425 height 30
click at [350, 415] on div "ART: please create 2 versions using PR dark blue background (pms 289) and white…" at bounding box center [475, 430] width 425 height 30
click at [342, 415] on div "ART: please create 3 versions using PR dark blue background (pms 289) and white…" at bounding box center [475, 430] width 425 height 30
click at [269, 416] on div "ART: please create 3 versions using PR dark blue background (pms 289) and white…" at bounding box center [475, 430] width 425 height 30
click at [272, 417] on div "ART: please create 3 versions using PR dark blue background (pms 289) and white…" at bounding box center [475, 430] width 425 height 30
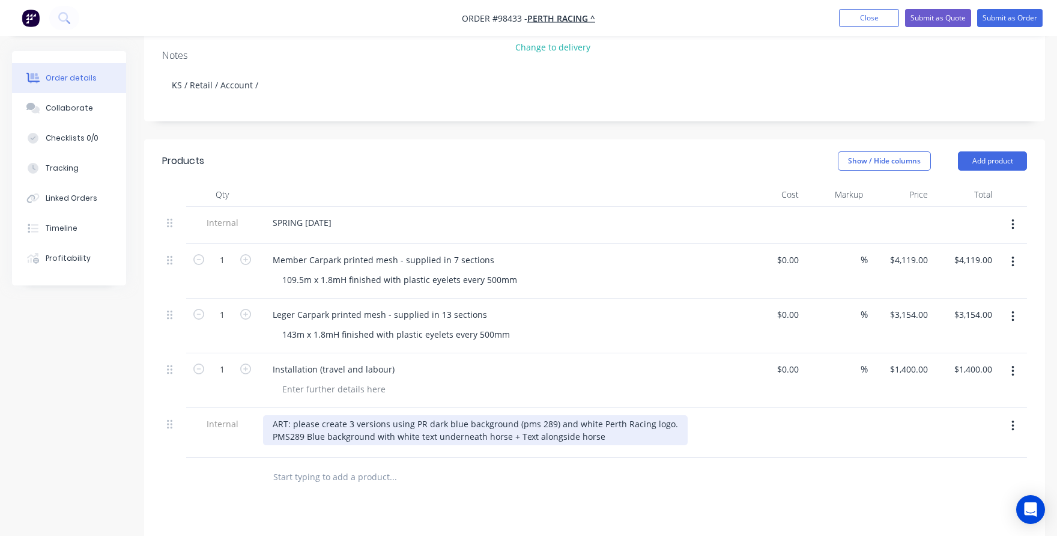
click at [515, 416] on div "ART: please create 3 versions using PR dark blue background (pms 289) and white…" at bounding box center [475, 430] width 425 height 30
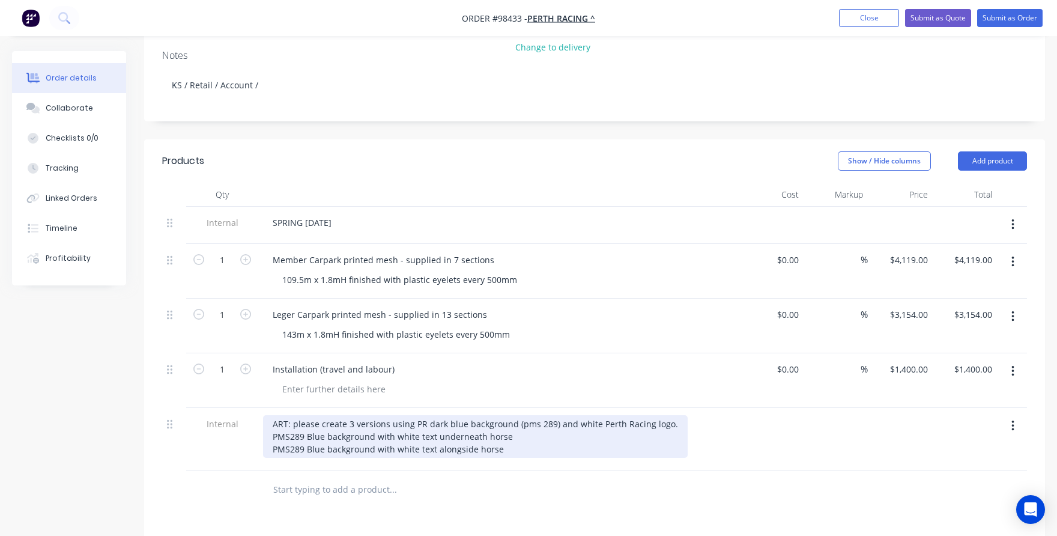
click at [511, 431] on div "ART: please create 3 versions using PR dark blue background (pms 289) and white…" at bounding box center [475, 436] width 425 height 43
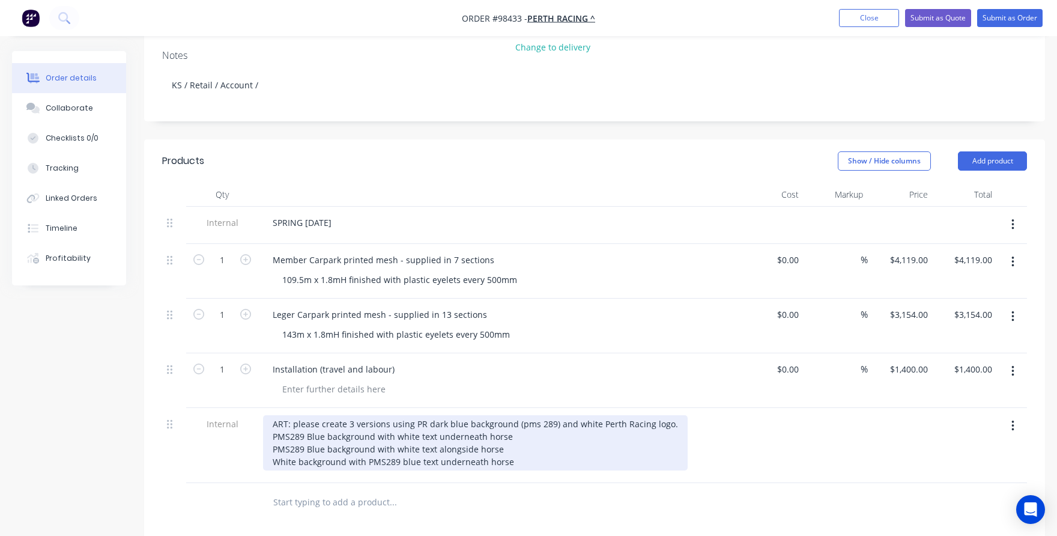
click at [272, 417] on div "ART: please create 3 versions using PR dark blue background (pms 289) and white…" at bounding box center [475, 442] width 425 height 55
click at [273, 434] on div "ART: please create 3 versions using PR dark blue background (pms 289) and white…" at bounding box center [475, 442] width 425 height 55
click at [271, 442] on div "ART: please create 3 versions using PR dark blue background (pms 289) and white…" at bounding box center [475, 442] width 425 height 55
drag, startPoint x: 667, startPoint y: 407, endPoint x: 426, endPoint y: 401, distance: 240.9
click at [426, 415] on div "ART: please create 3 versions using PR dark blue background (pms 289) and white…" at bounding box center [475, 442] width 425 height 55
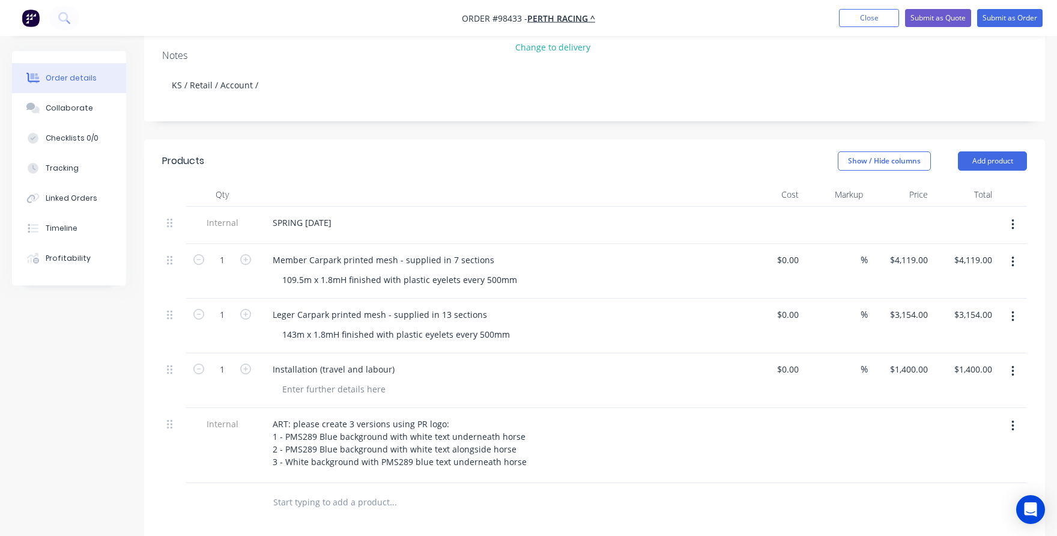
click at [371, 490] on input "text" at bounding box center [393, 502] width 240 height 24
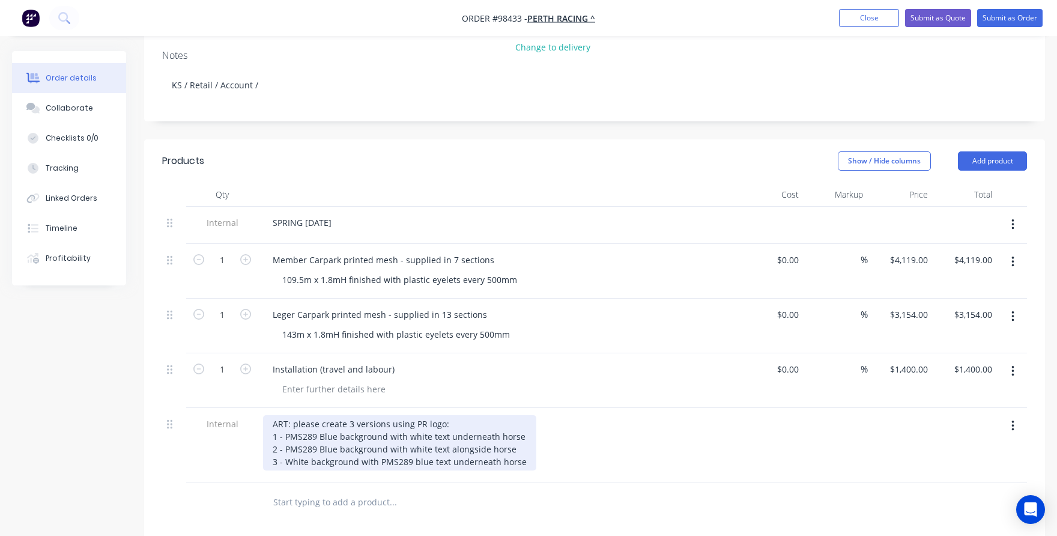
click at [353, 415] on div "ART: please create 3 versions using PR logo: 1 - PMS289 Blue background with wh…" at bounding box center [399, 442] width 273 height 55
drag, startPoint x: 343, startPoint y: 406, endPoint x: 318, endPoint y: 432, distance: 35.7
click at [343, 415] on div "ART: please create 3 designs using PR logo: 1 - PMS289 Blue background with whi…" at bounding box center [399, 442] width 273 height 55
click at [446, 415] on div "ART: please create 3 designs using PR logo: 1 - PMS289 Blue background with whi…" at bounding box center [399, 442] width 273 height 55
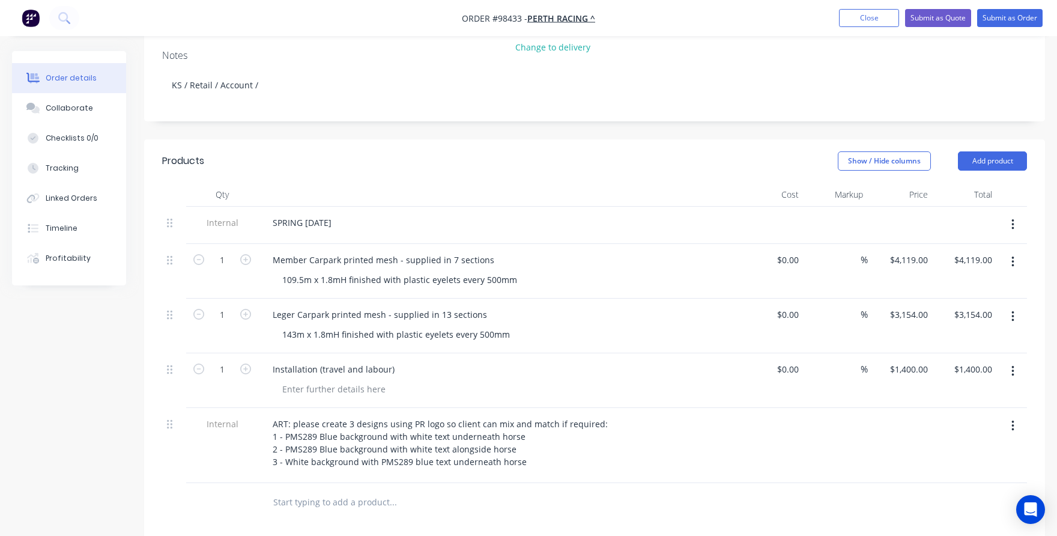
click at [269, 490] on div at bounding box center [443, 502] width 360 height 24
click at [479, 306] on div "Leger Carpark printed mesh - supplied in 13 sections" at bounding box center [380, 314] width 234 height 17
click at [44, 103] on button "Collaborate" at bounding box center [69, 108] width 114 height 30
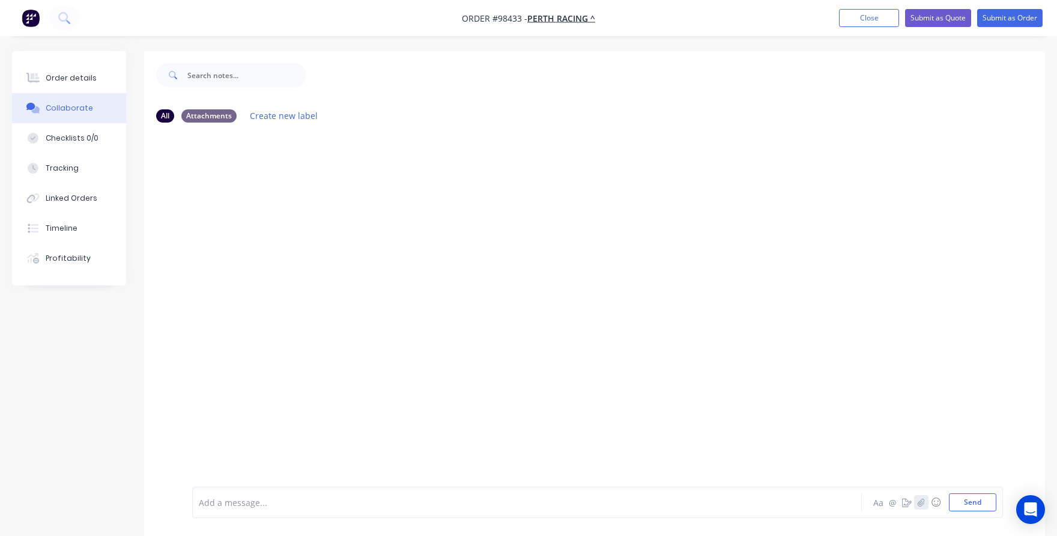
click at [921, 504] on icon "button" at bounding box center [921, 502] width 7 height 8
click at [924, 500] on icon "button" at bounding box center [921, 502] width 7 height 8
click at [249, 508] on div at bounding box center [498, 502] width 598 height 13
click at [962, 502] on button "Send" at bounding box center [972, 502] width 47 height 18
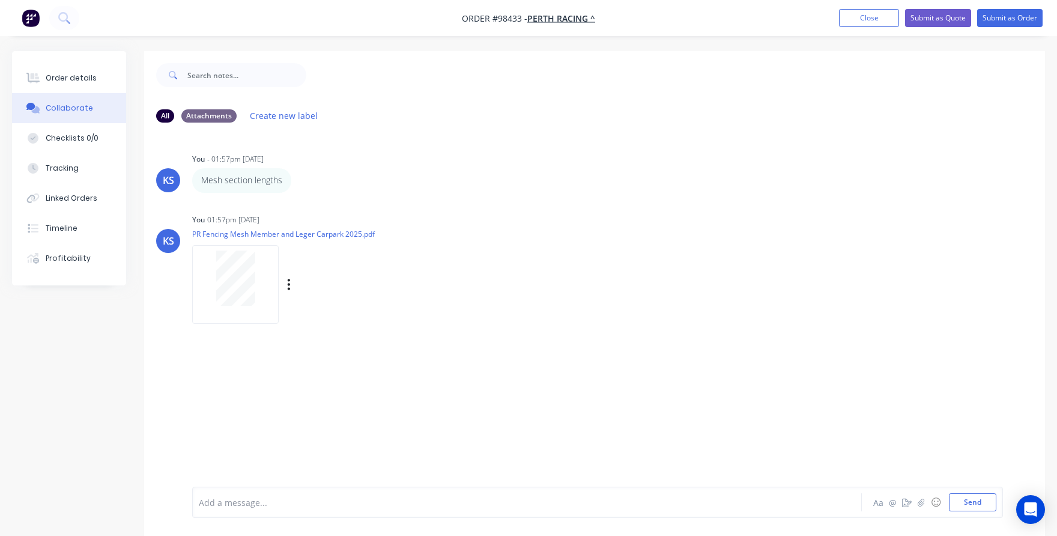
click at [207, 286] on div at bounding box center [236, 277] width 76 height 55
click at [76, 76] on div "Order details" at bounding box center [71, 78] width 51 height 11
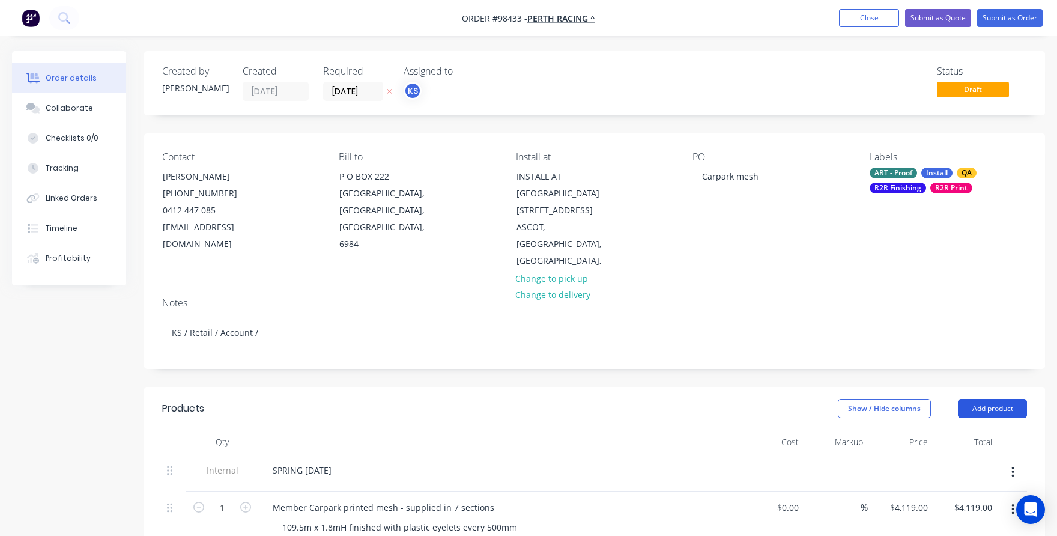
click at [966, 399] on button "Add product" at bounding box center [992, 408] width 69 height 19
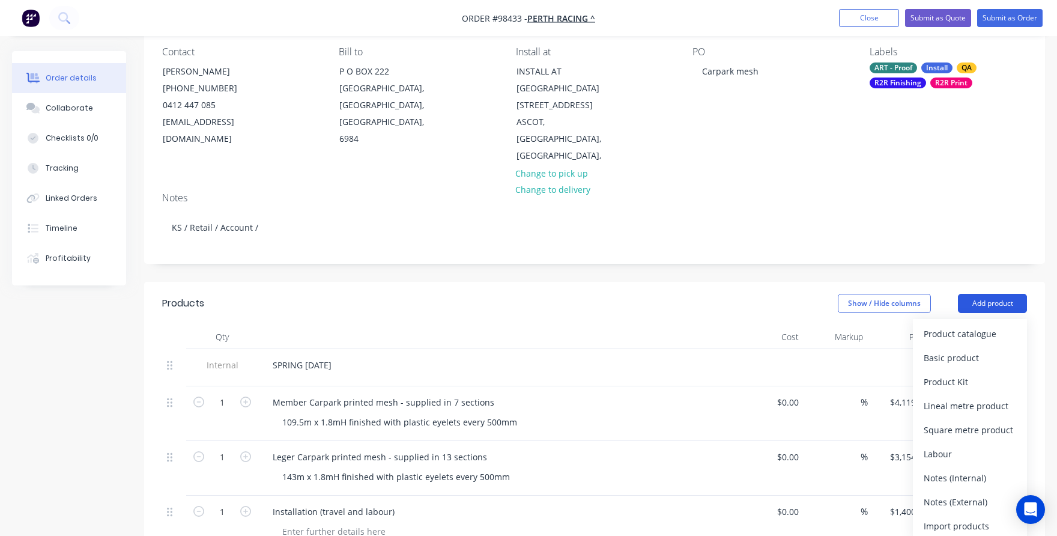
scroll to position [120, 0]
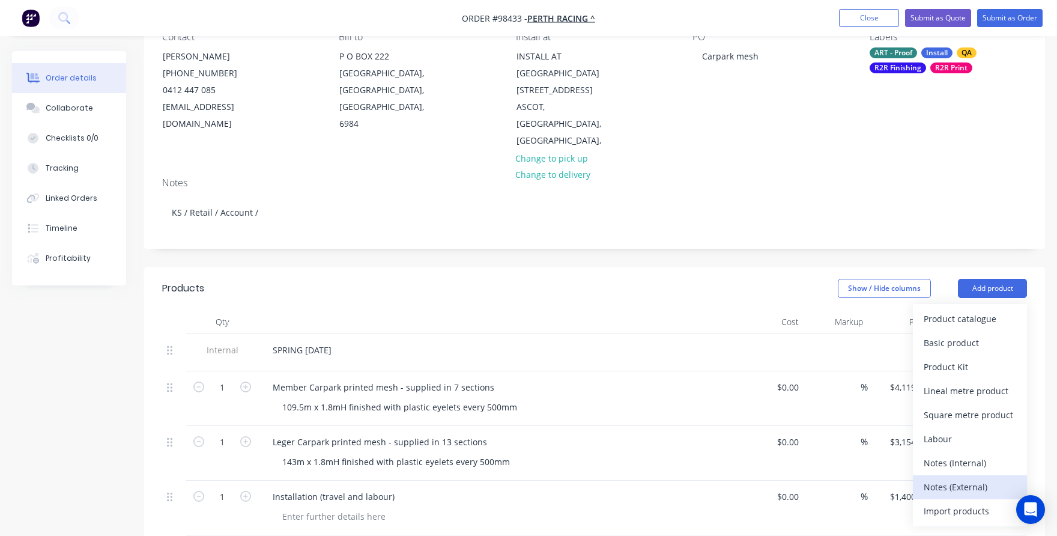
click at [965, 478] on div "Notes (External)" at bounding box center [970, 486] width 93 height 17
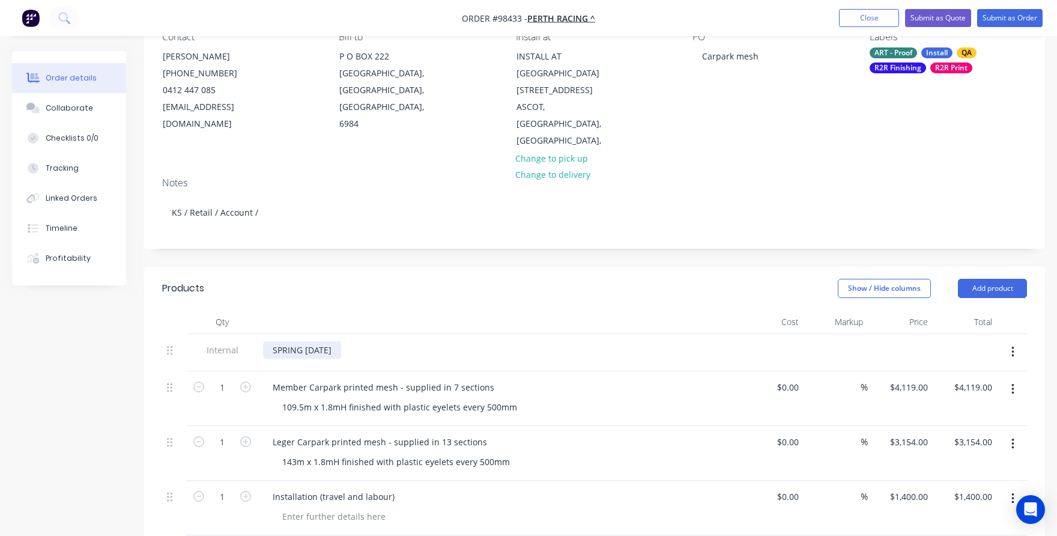
drag, startPoint x: 366, startPoint y: 332, endPoint x: 268, endPoint y: 331, distance: 98.5
click at [268, 341] on div "SPRING [DATE]" at bounding box center [302, 349] width 78 height 17
copy div "SPRING [DATE]"
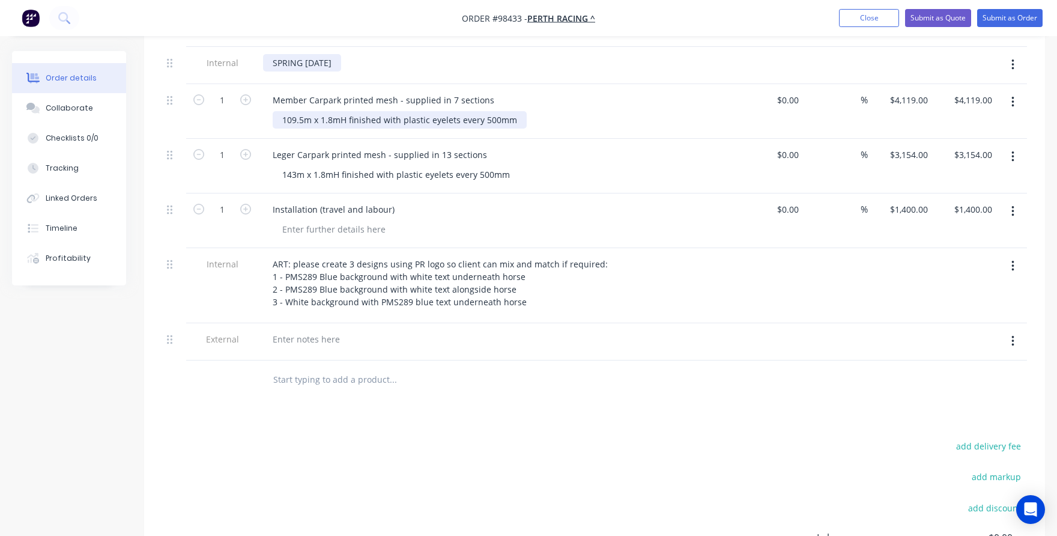
scroll to position [420, 0]
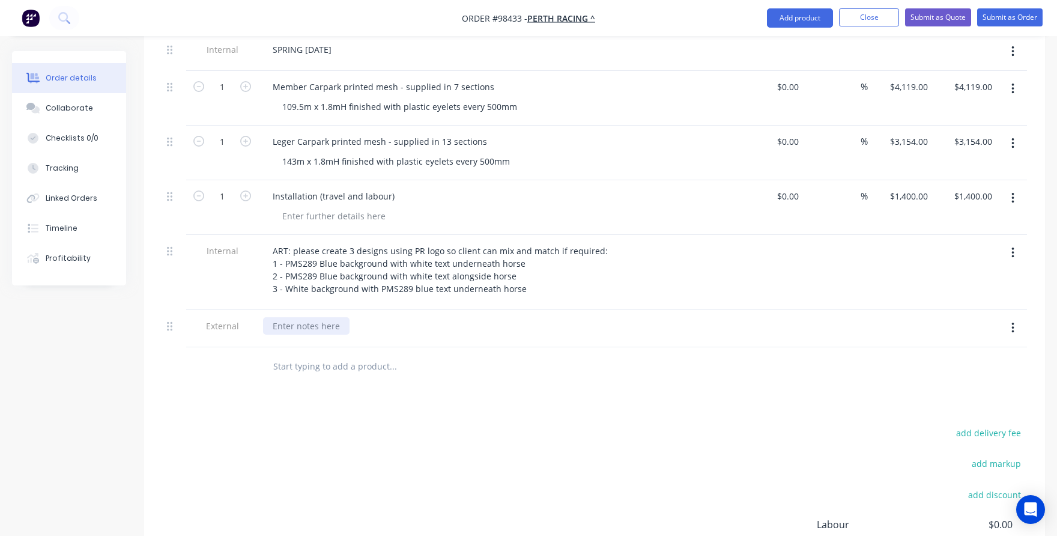
click at [280, 317] on div at bounding box center [306, 325] width 86 height 17
paste div
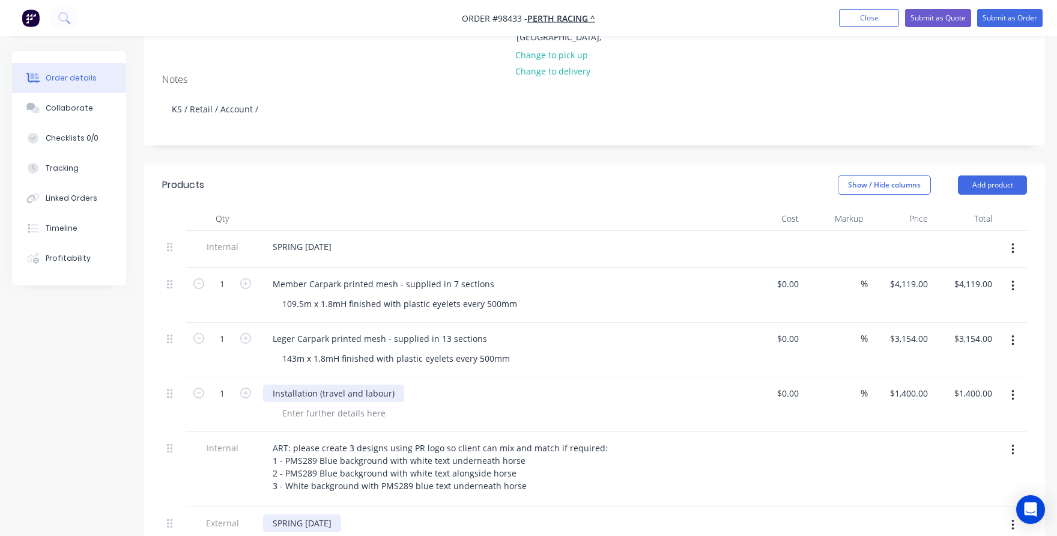
scroll to position [180, 0]
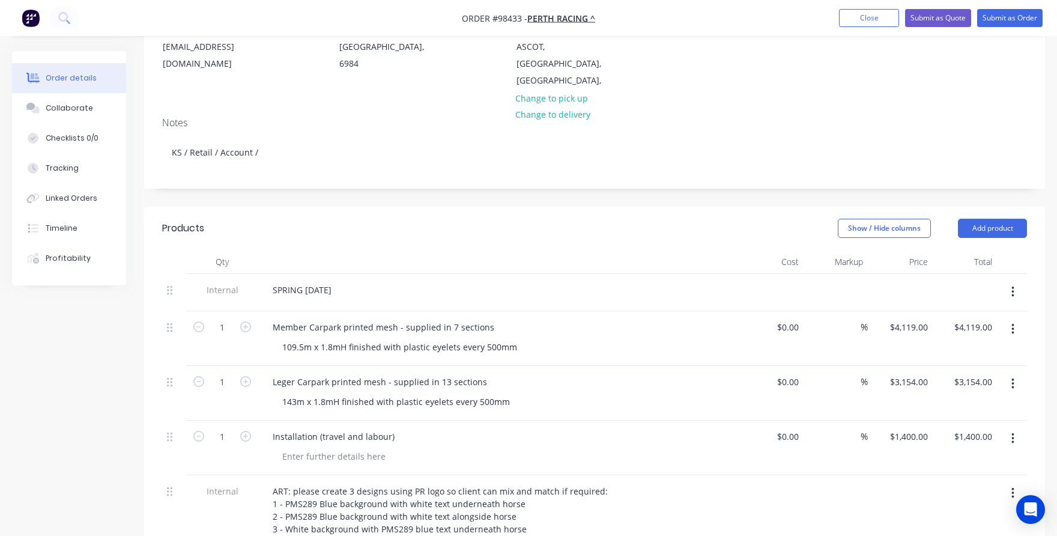
click at [1013, 287] on icon "button" at bounding box center [1013, 292] width 2 height 11
click at [950, 339] on div "Delete" at bounding box center [970, 347] width 93 height 17
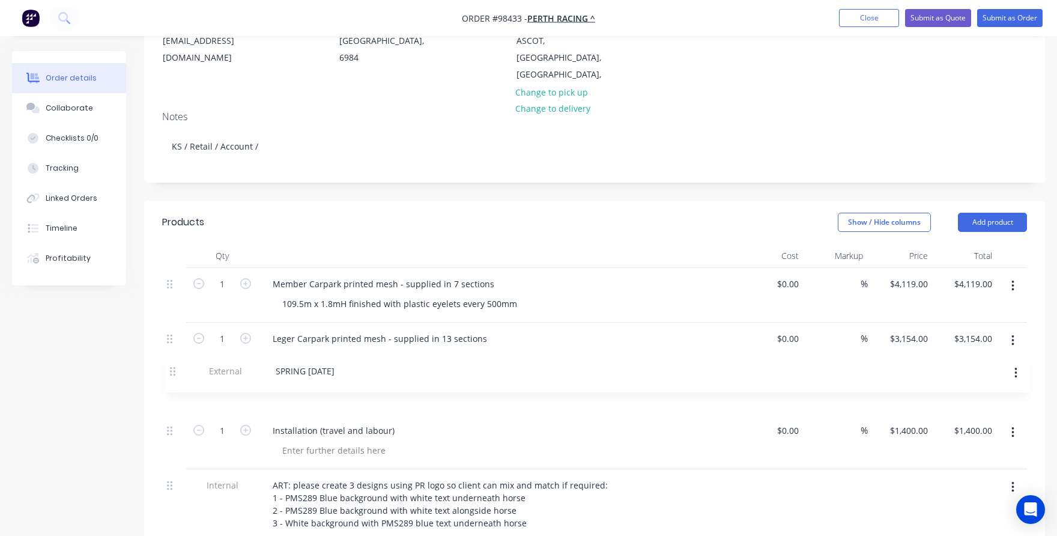
scroll to position [187, 0]
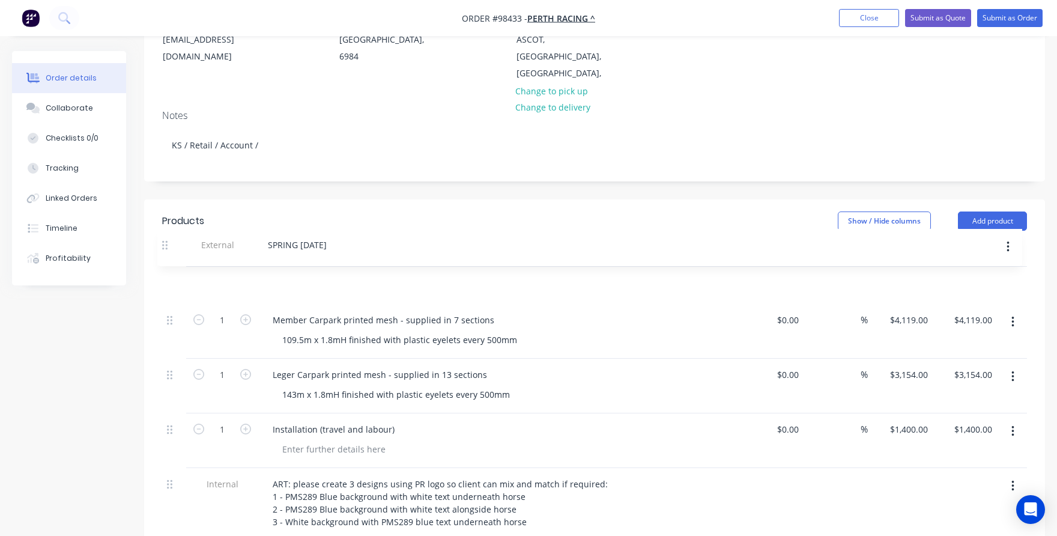
drag, startPoint x: 169, startPoint y: 513, endPoint x: 165, endPoint y: 243, distance: 270.3
click at [165, 243] on div "Qty Cost Markup Price Total 1 Member Carpark printed mesh - supplied in 7 secti…" at bounding box center [594, 393] width 865 height 300
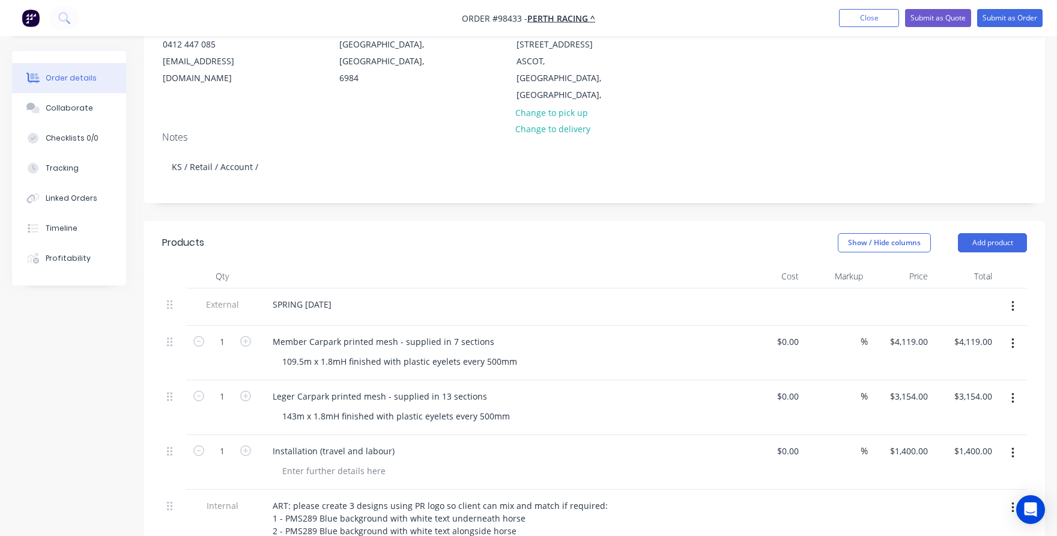
scroll to position [180, 0]
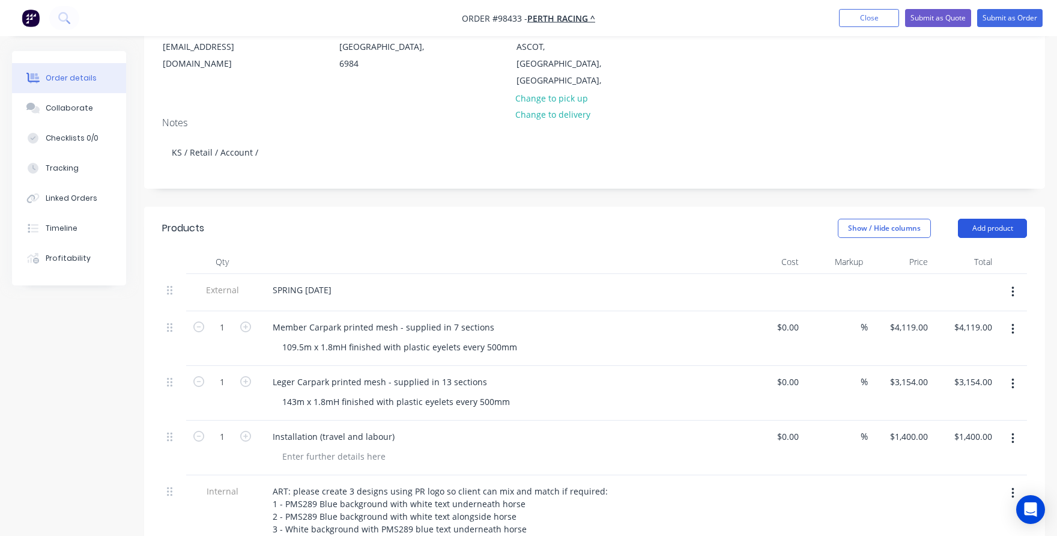
click at [995, 219] on button "Add product" at bounding box center [992, 228] width 69 height 19
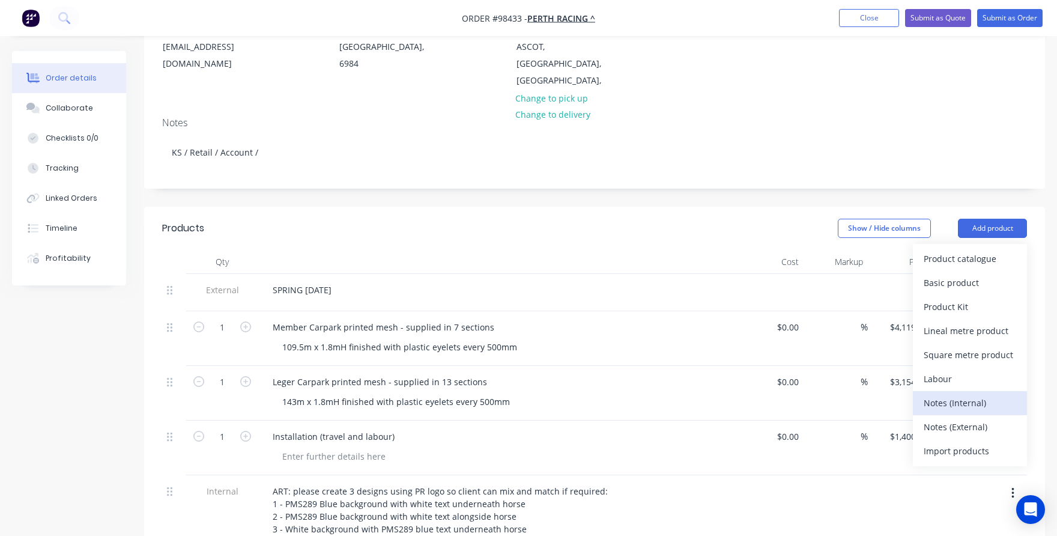
click at [957, 394] on div "Notes (Internal)" at bounding box center [970, 402] width 93 height 17
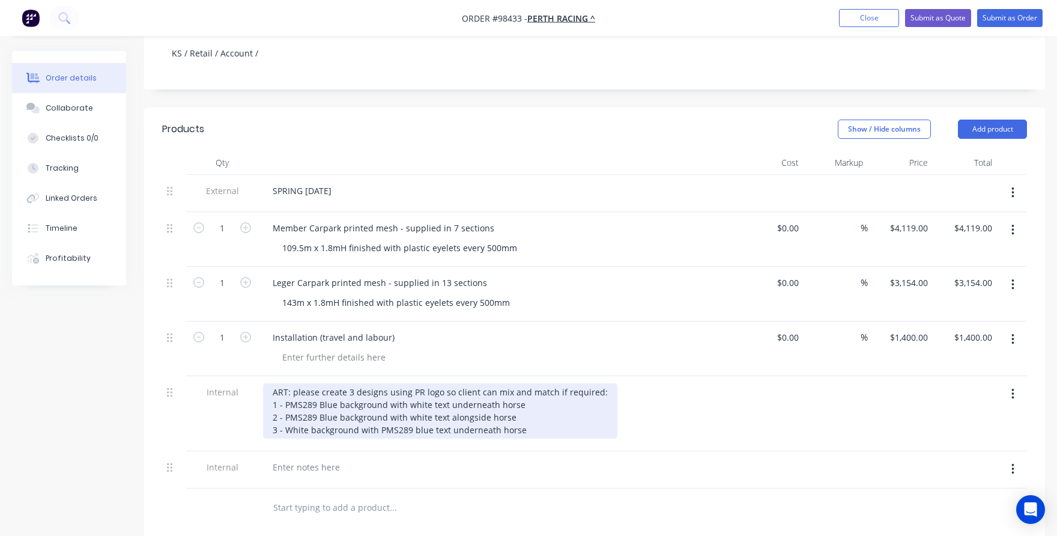
scroll to position [300, 0]
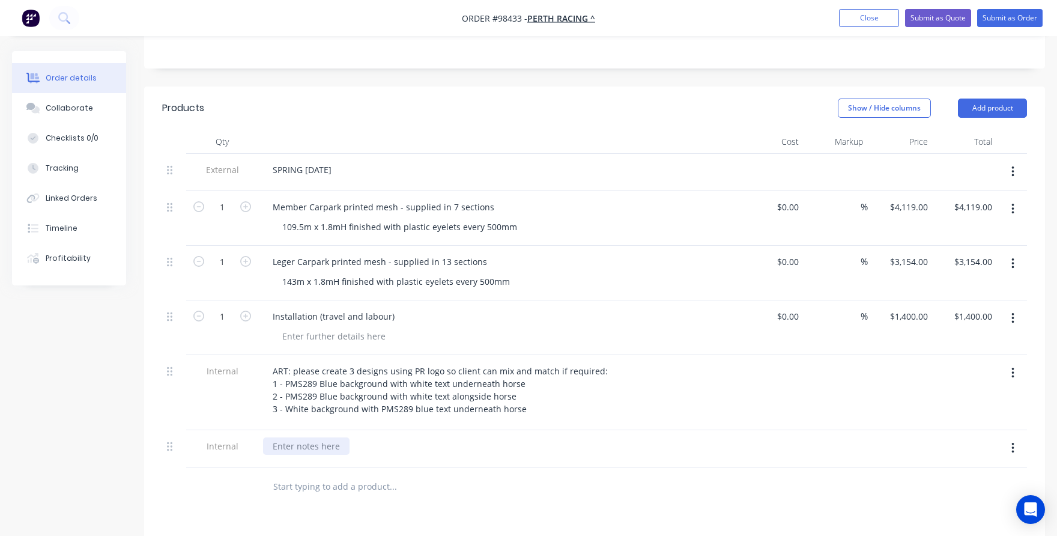
click at [303, 437] on div at bounding box center [306, 445] width 86 height 17
click at [307, 475] on input "text" at bounding box center [393, 487] width 240 height 24
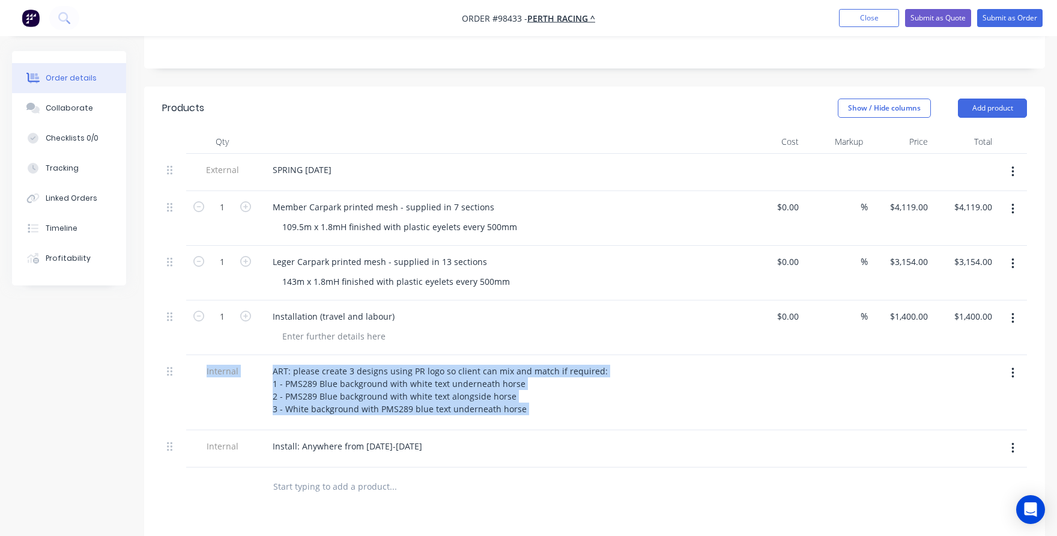
drag, startPoint x: 163, startPoint y: 432, endPoint x: 147, endPoint y: 338, distance: 95.2
click at [147, 338] on div "Qty Cost Markup Price Total External SPRING [DATE] 1 Member Carpark printed mes…" at bounding box center [594, 318] width 901 height 377
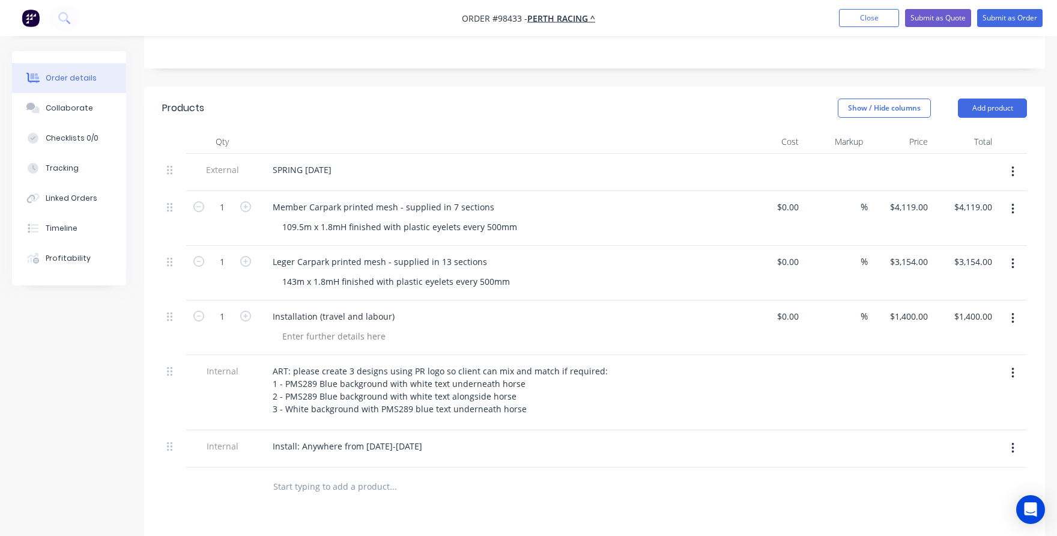
click at [284, 475] on input "text" at bounding box center [393, 487] width 240 height 24
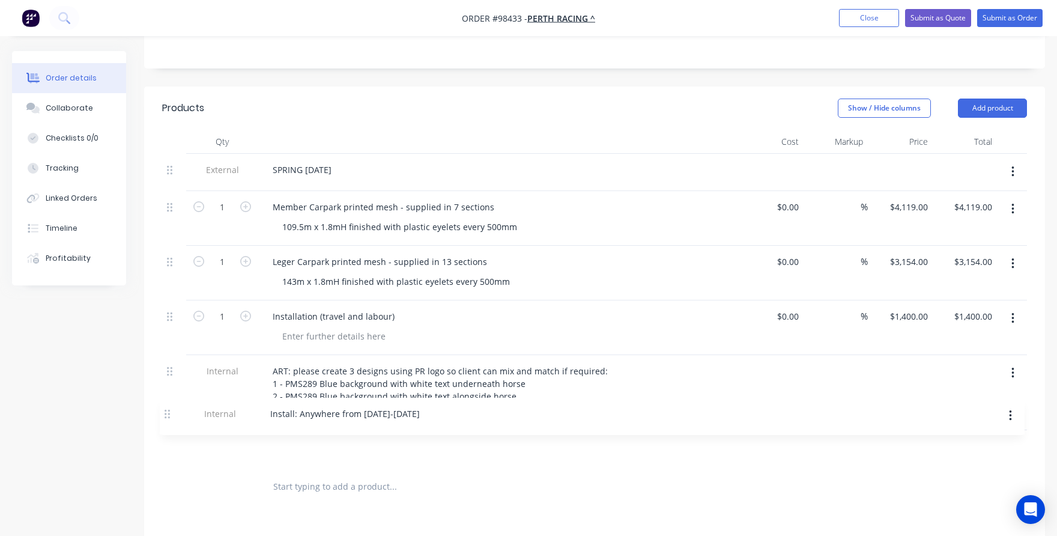
scroll to position [305, 0]
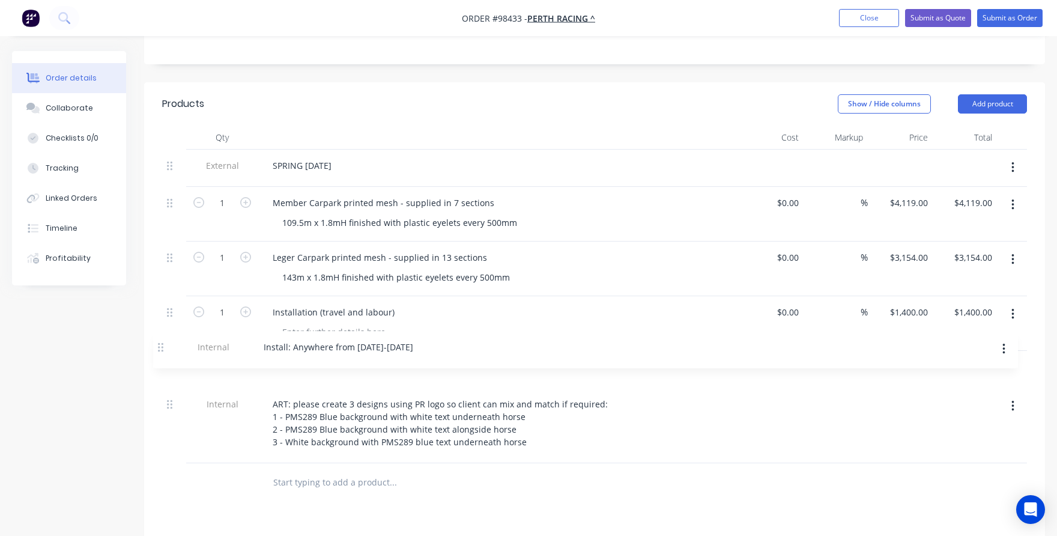
drag, startPoint x: 168, startPoint y: 430, endPoint x: 159, endPoint y: 344, distance: 87.0
click at [159, 344] on div "Qty Cost Markup Price Total External SPRING [DATE] 1 Member Carpark printed mes…" at bounding box center [594, 314] width 901 height 377
click at [389, 358] on div "Install: Anywhere from [DATE]-[DATE]" at bounding box center [347, 366] width 169 height 17
click at [378, 358] on div "Install: Anywhere from [DATE]-[DATE]" at bounding box center [347, 366] width 169 height 17
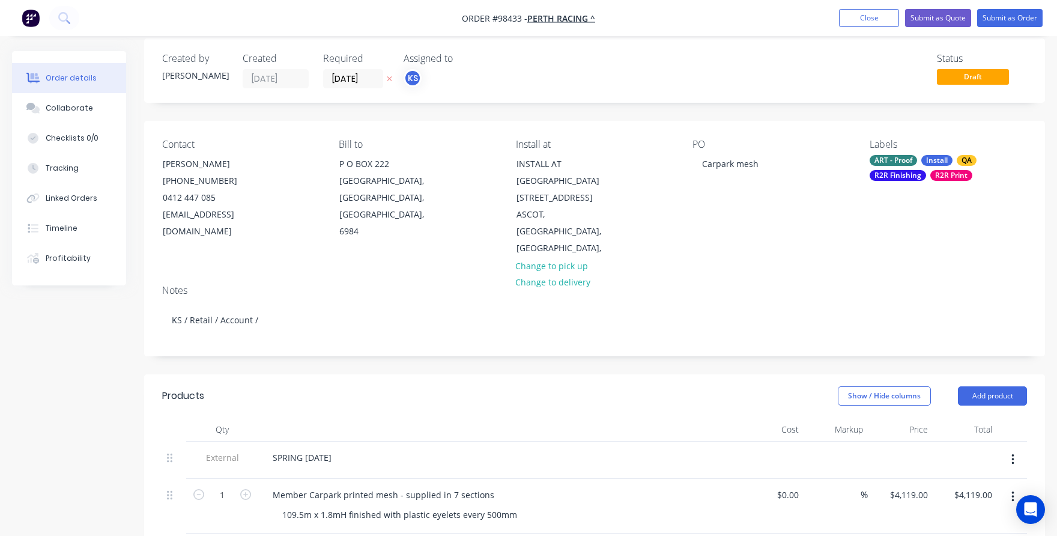
scroll to position [0, 0]
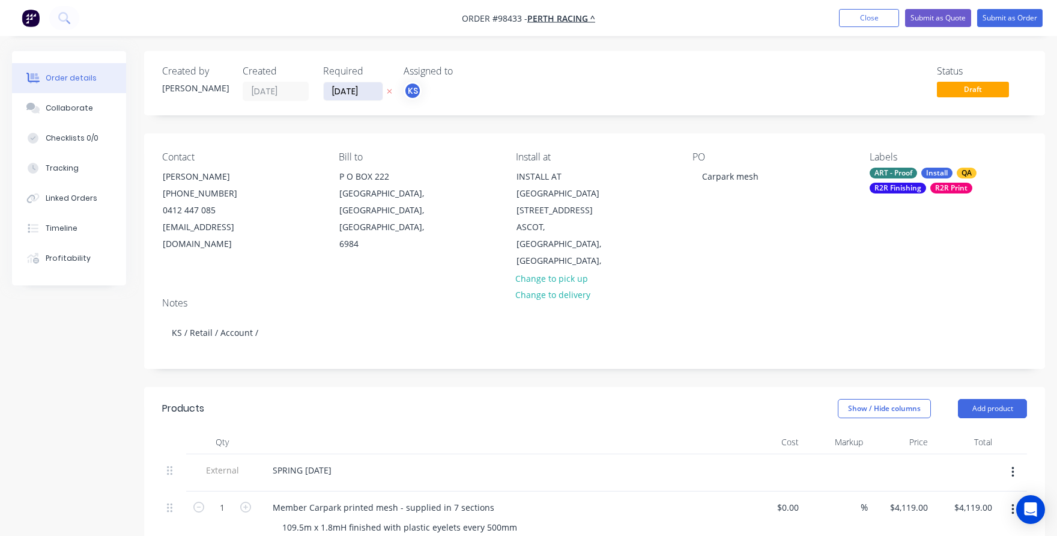
click at [359, 95] on input "[DATE]" at bounding box center [353, 91] width 59 height 18
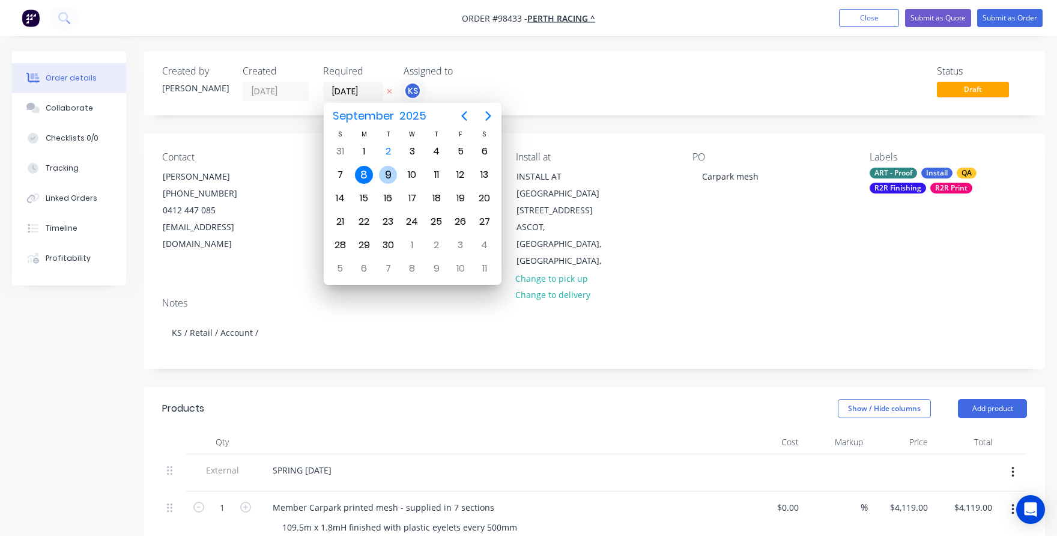
click at [390, 170] on div "9" at bounding box center [388, 175] width 18 height 18
type input "[DATE]"
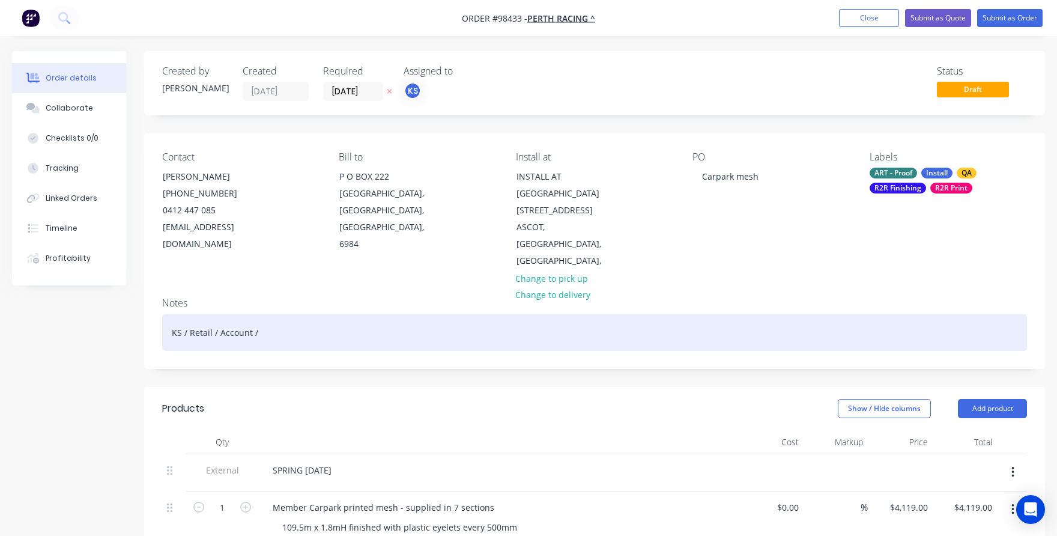
click at [299, 314] on div "KS / Retail / Account /" at bounding box center [594, 332] width 865 height 37
click at [277, 314] on div "KS / Retail / Account / Yes proof to [PERSON_NAME]" at bounding box center [594, 332] width 865 height 37
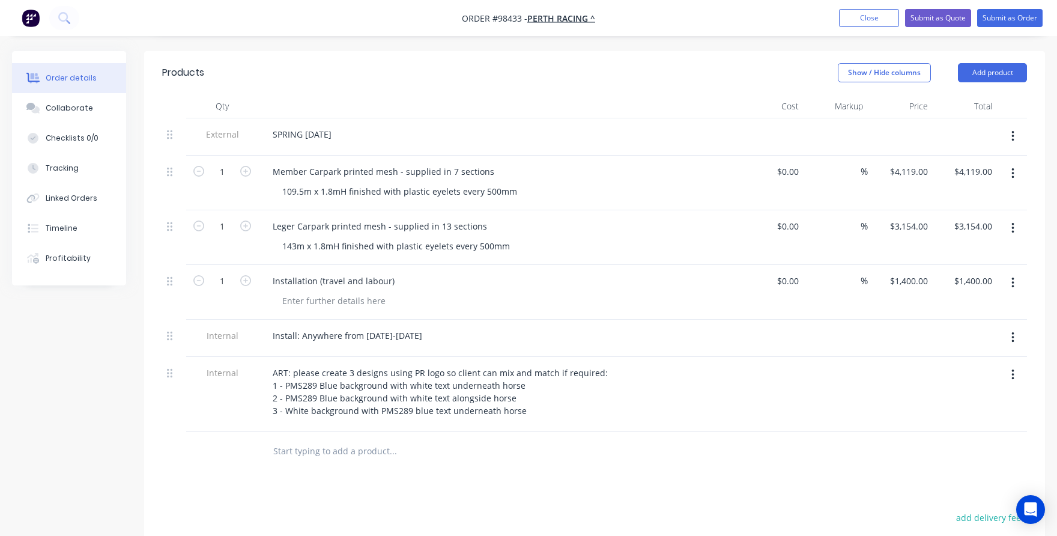
scroll to position [360, 0]
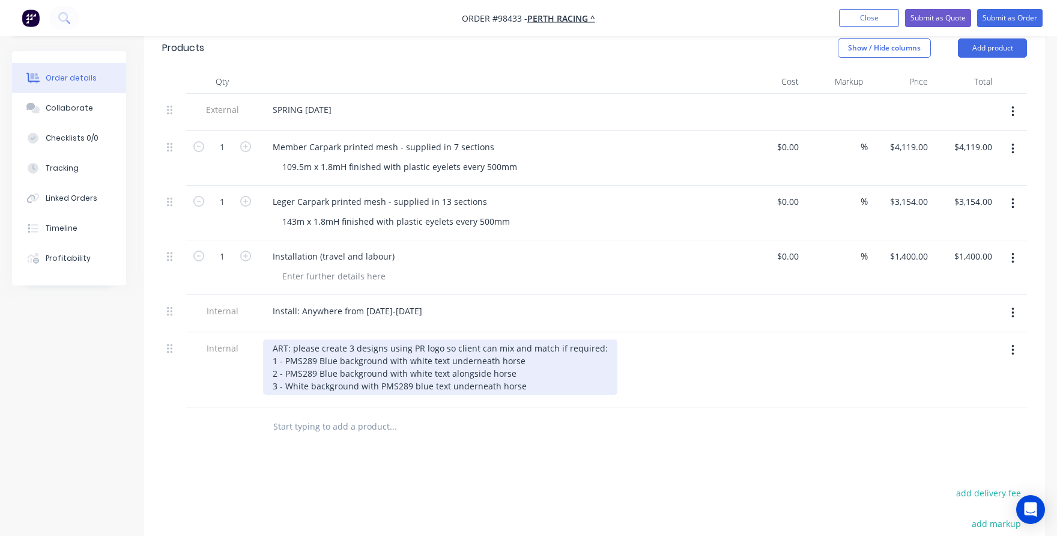
click at [592, 339] on div "ART: please create 3 designs using PR logo so client can mix and match if requi…" at bounding box center [440, 366] width 354 height 55
click at [550, 375] on div "ART: please create 3 designs using PR logo so client can mix and match if requi…" at bounding box center [441, 366] width 357 height 55
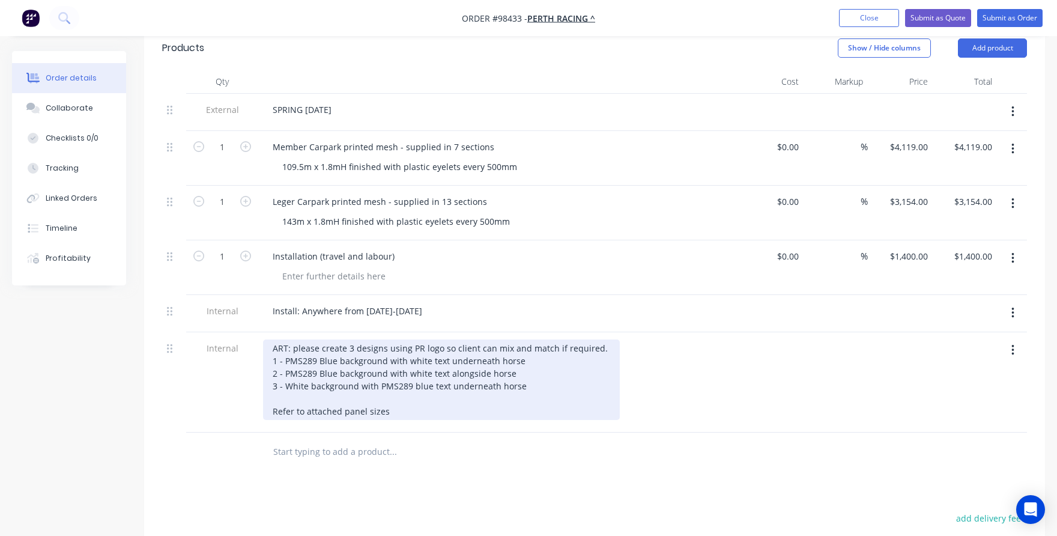
click at [342, 391] on div "ART: please create 3 designs using PR logo so client can mix and match if requi…" at bounding box center [441, 379] width 357 height 80
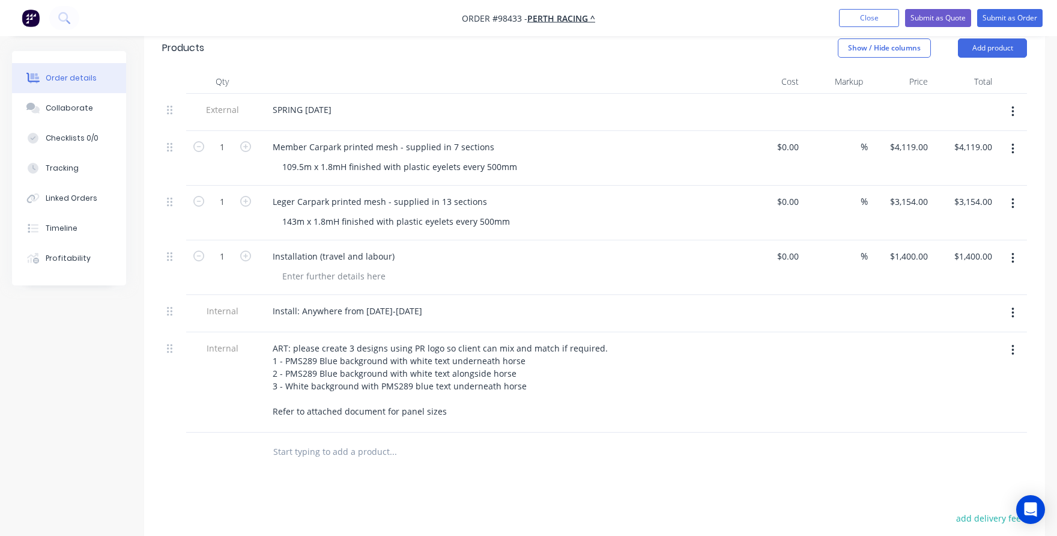
click at [347, 440] on input "text" at bounding box center [393, 452] width 240 height 24
click at [378, 440] on input "text" at bounding box center [393, 452] width 240 height 24
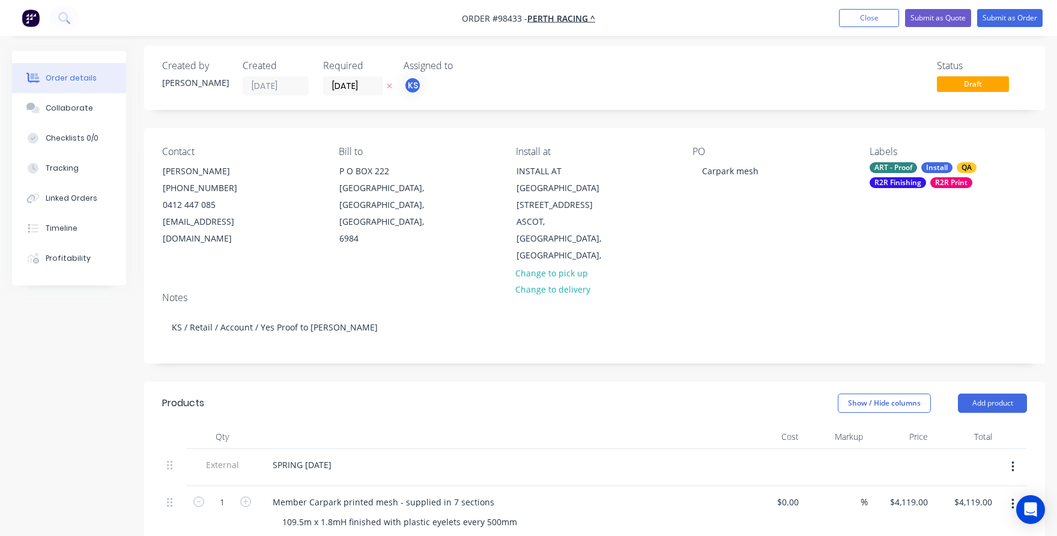
scroll to position [0, 0]
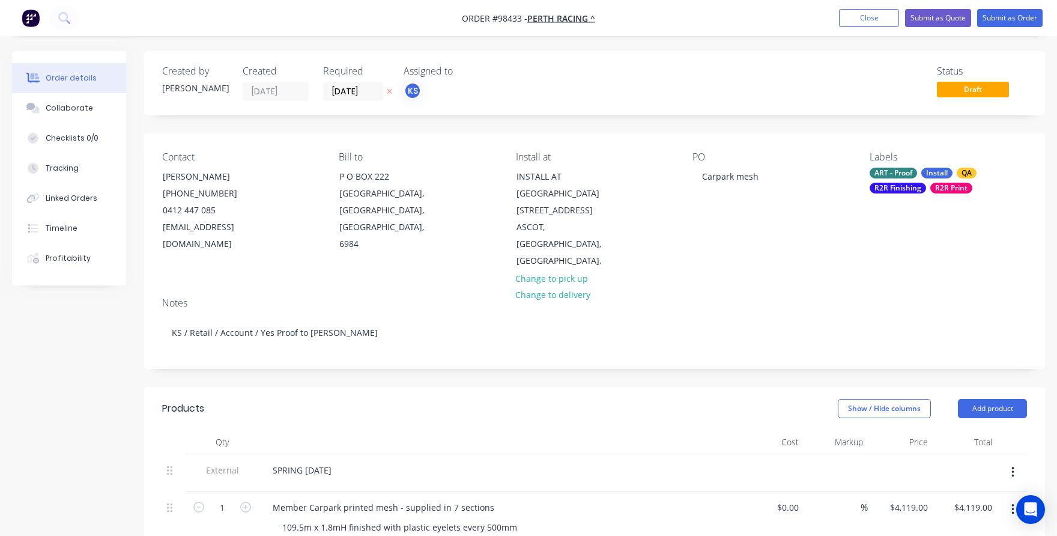
click at [330, 297] on div "Notes" at bounding box center [594, 302] width 865 height 11
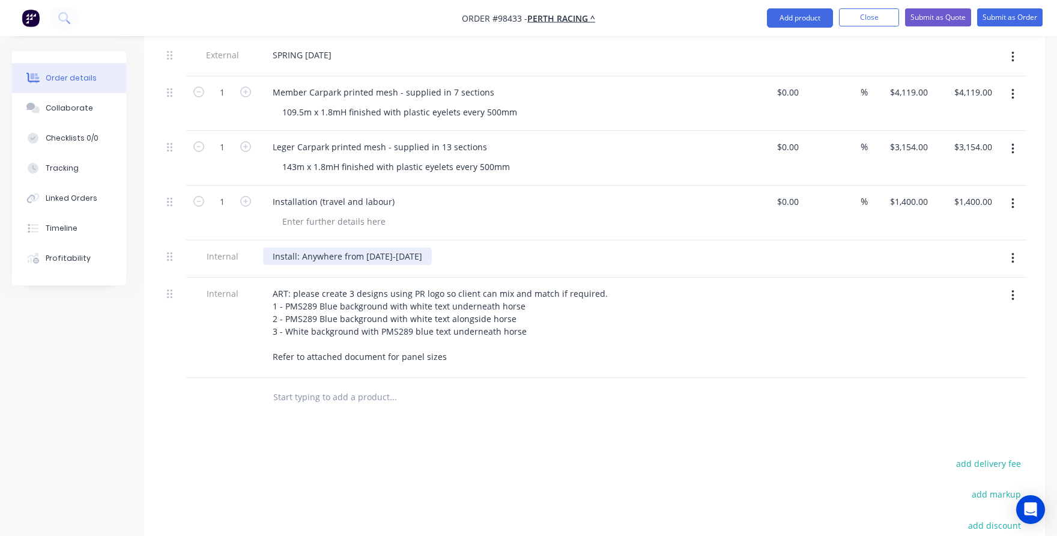
scroll to position [386, 0]
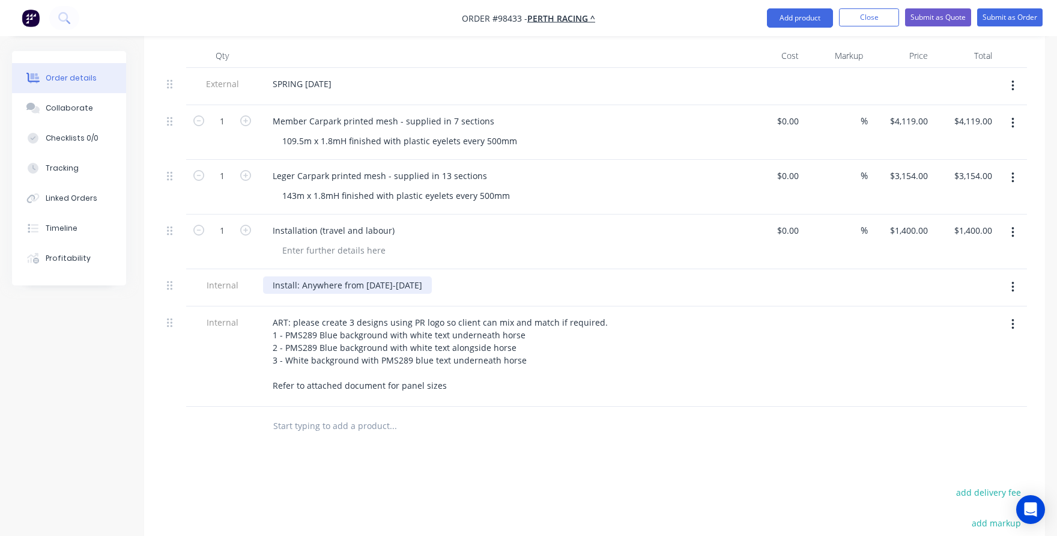
click at [432, 276] on div "Install: Anywhere from [DATE]-[DATE]" at bounding box center [347, 284] width 169 height 17
click at [303, 414] on input "text" at bounding box center [393, 426] width 240 height 24
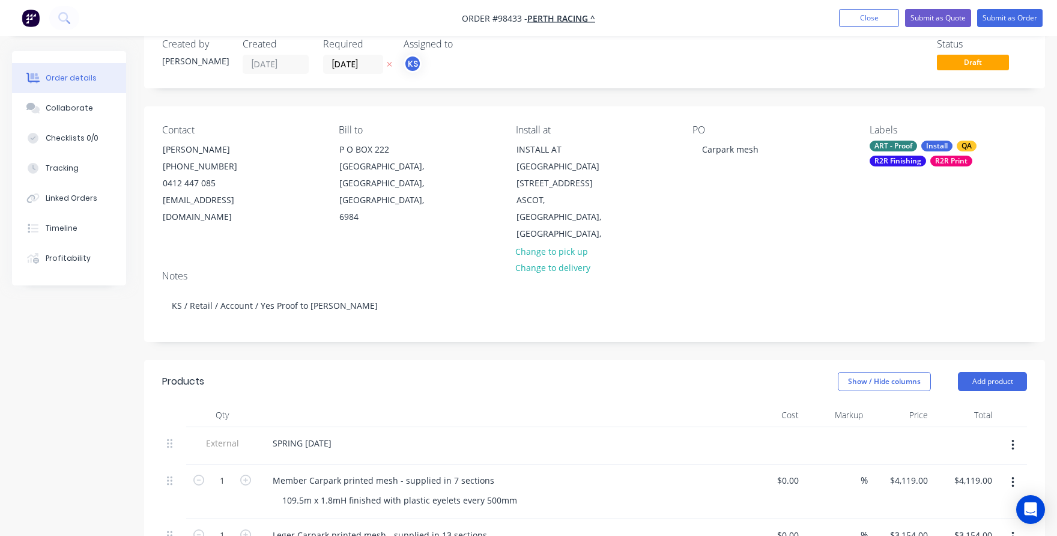
scroll to position [0, 0]
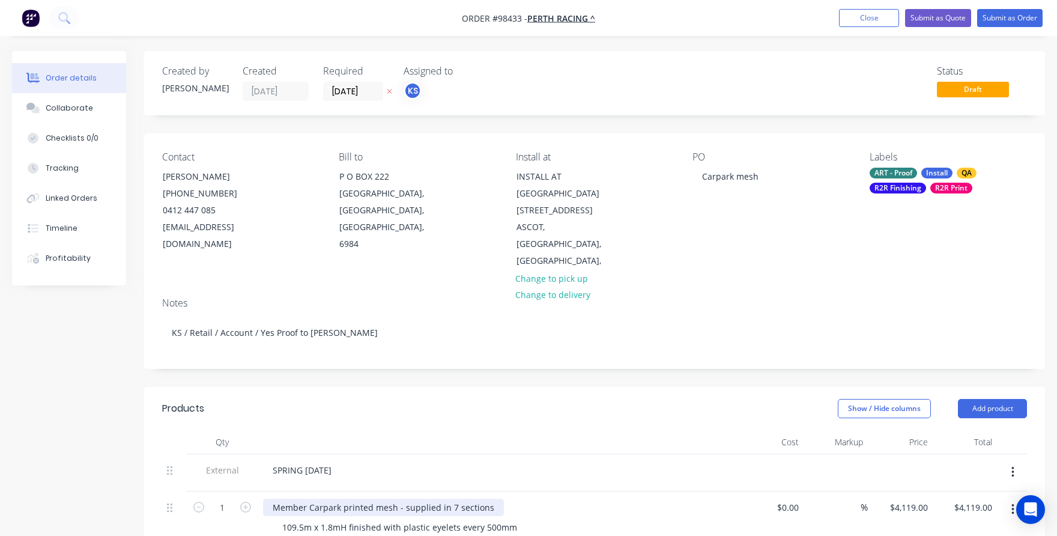
click at [273, 499] on div "Member Carpark printed mesh - supplied in 7 sections" at bounding box center [383, 507] width 241 height 17
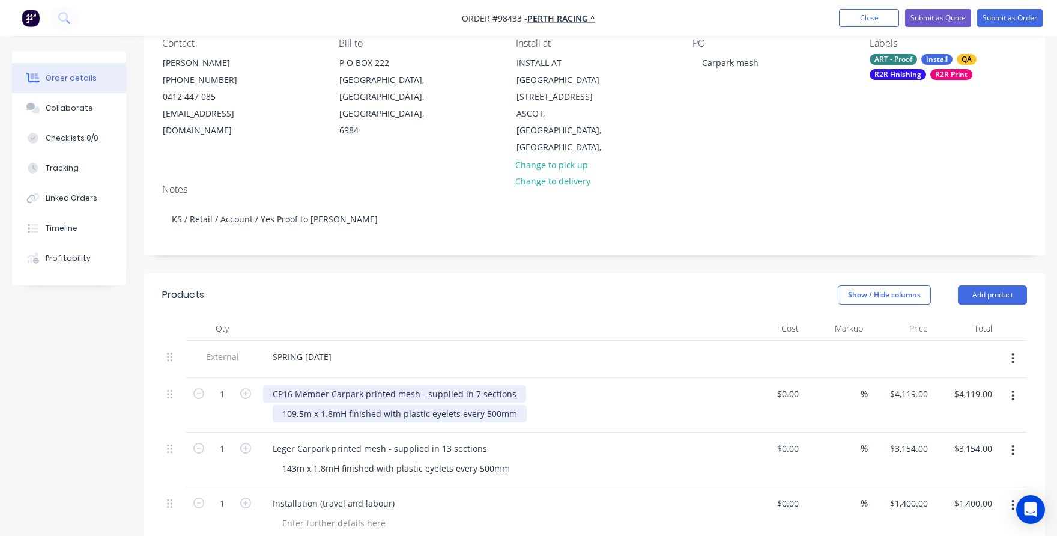
scroll to position [120, 0]
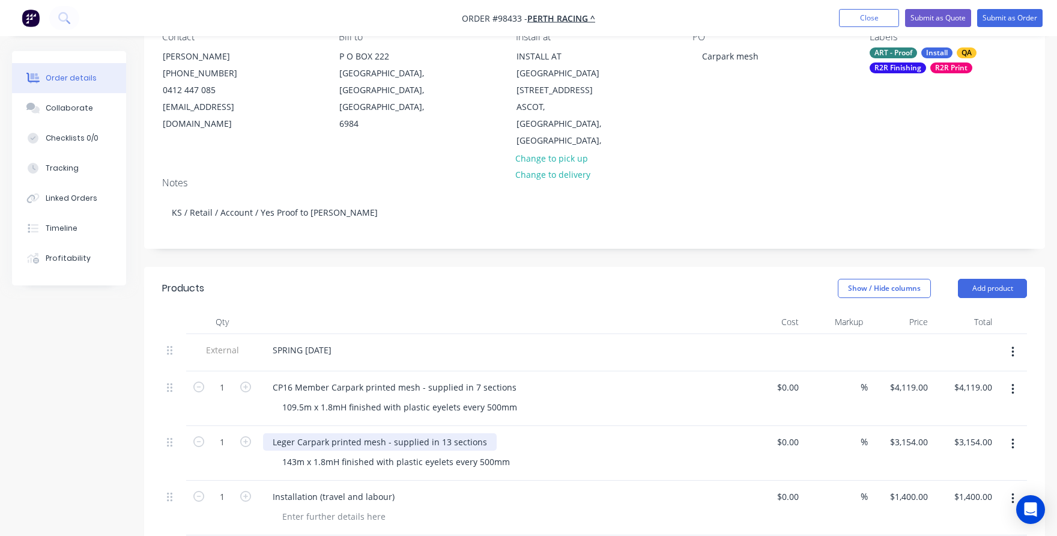
click at [276, 433] on div "Leger Carpark printed mesh - supplied in 13 sections" at bounding box center [380, 441] width 234 height 17
click at [270, 433] on div "Leger Carpark printed mesh - supplied in 13 sections" at bounding box center [380, 441] width 234 height 17
click at [84, 111] on div "Collaborate" at bounding box center [69, 108] width 47 height 11
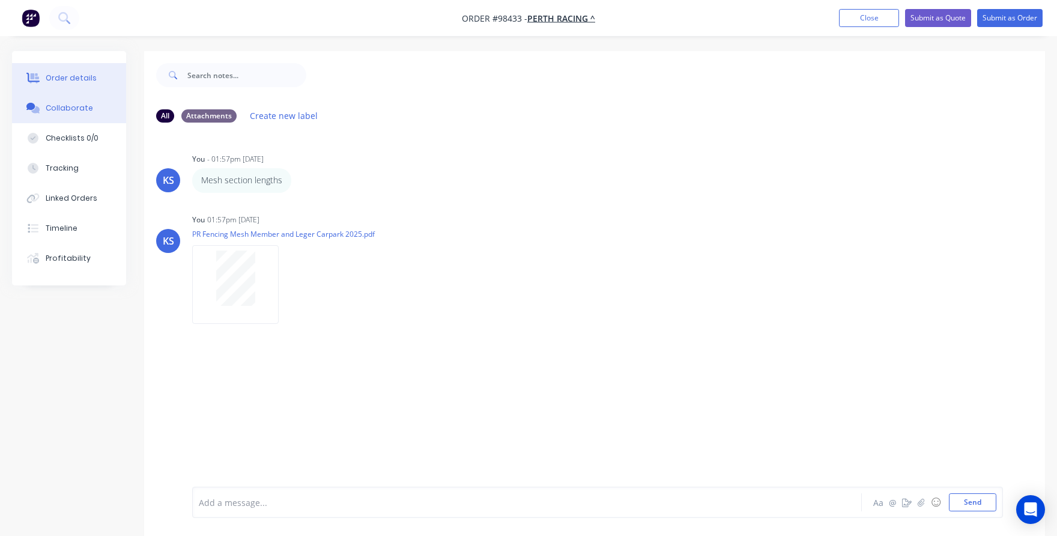
click at [34, 73] on icon at bounding box center [33, 78] width 14 height 11
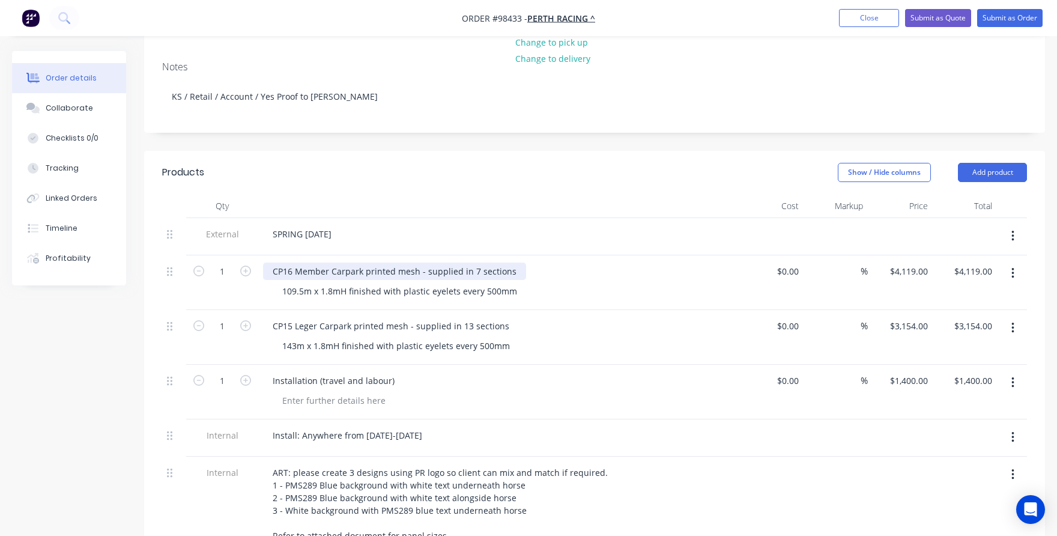
scroll to position [240, 0]
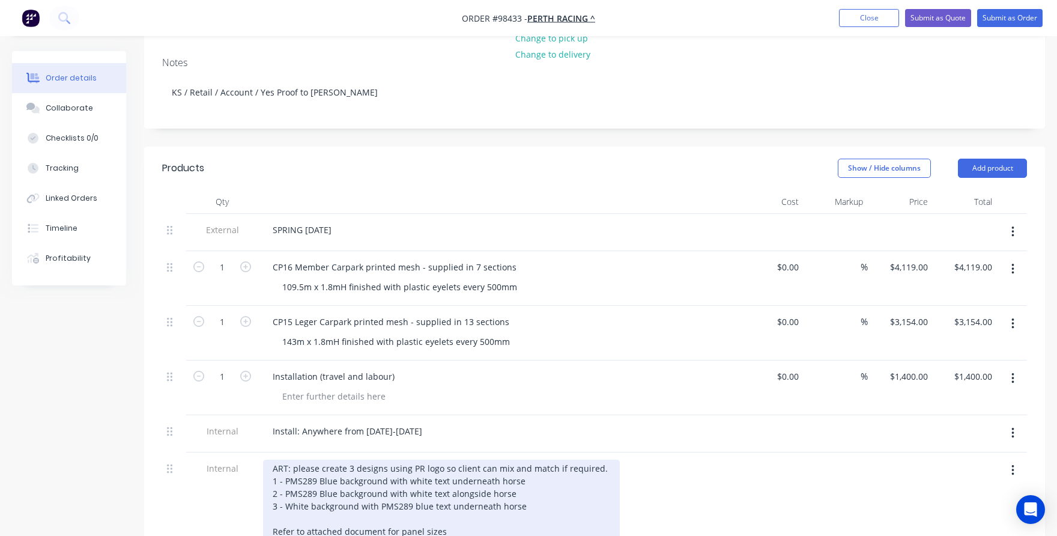
click at [412, 510] on div "ART: please create 3 designs using PR logo so client can mix and match if requi…" at bounding box center [441, 500] width 357 height 80
click at [407, 505] on div "ART: please create 3 designs using PR logo so client can mix and match if requi…" at bounding box center [441, 500] width 357 height 80
click at [441, 516] on div "ART: please create 3 designs using PR logo so client can mix and match if requi…" at bounding box center [441, 500] width 357 height 80
click at [399, 512] on div "ART: please create 3 designs using PR logo so client can mix and match if requi…" at bounding box center [441, 500] width 357 height 80
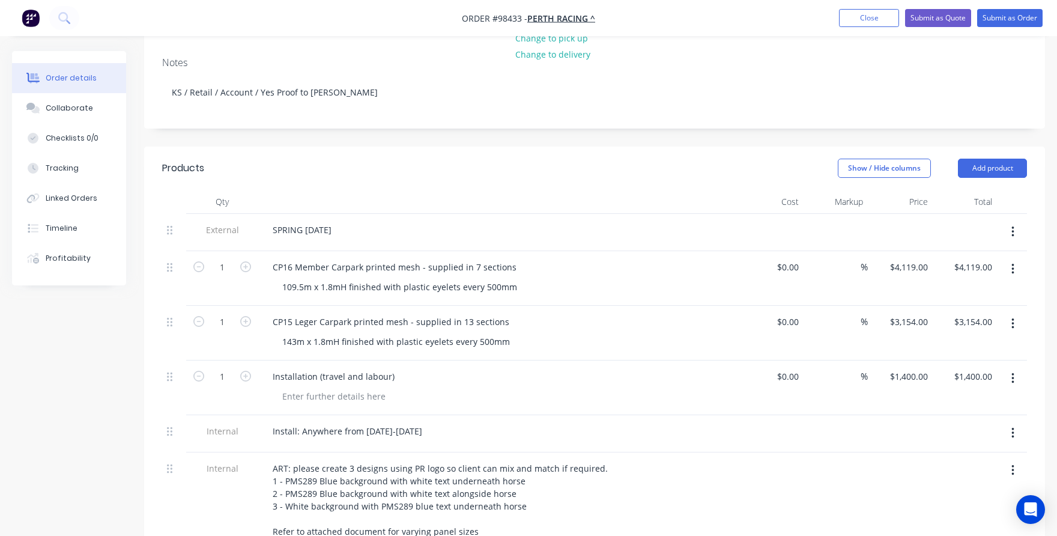
click at [256, 506] on div "Internal" at bounding box center [222, 502] width 72 height 100
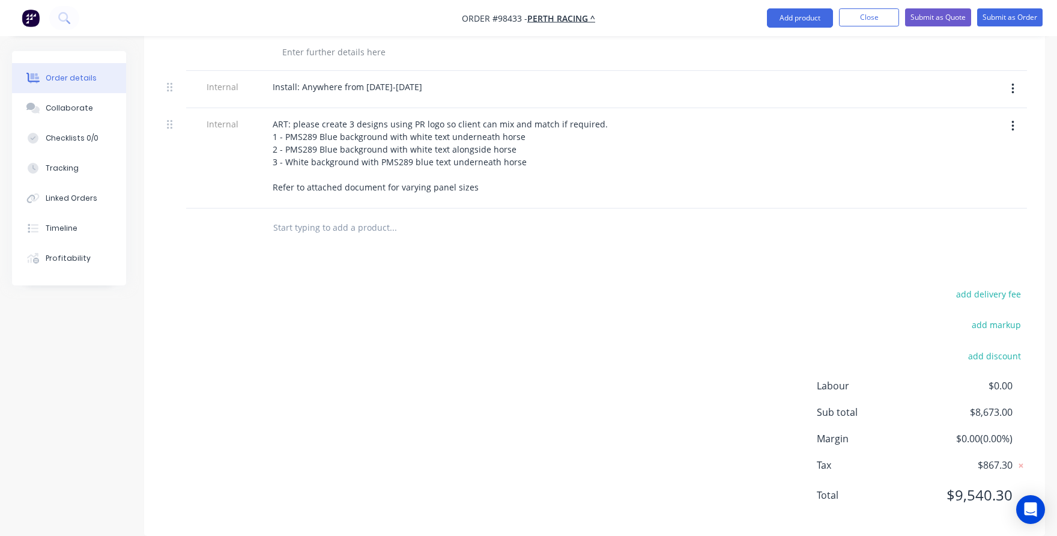
scroll to position [586, 0]
click at [880, 23] on button "Close" at bounding box center [869, 17] width 60 height 18
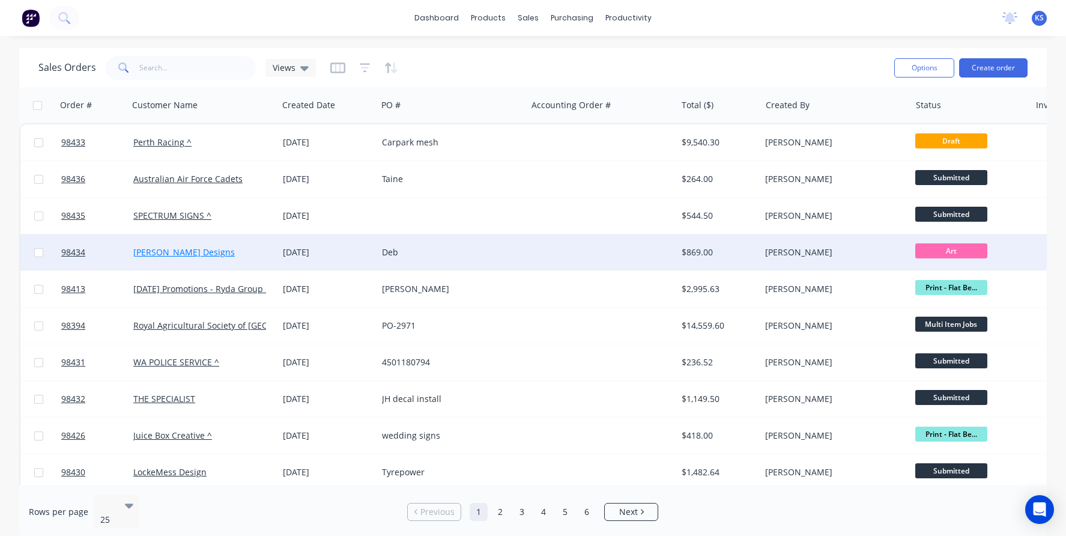
click at [191, 254] on link "[PERSON_NAME] Designs" at bounding box center [184, 251] width 102 height 11
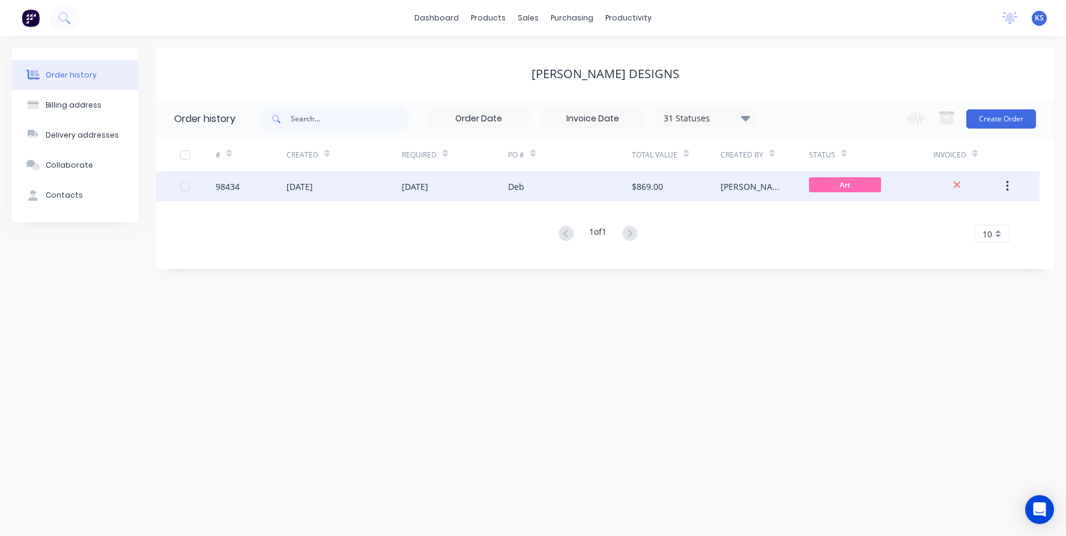
click at [239, 184] on div "98434" at bounding box center [228, 186] width 24 height 13
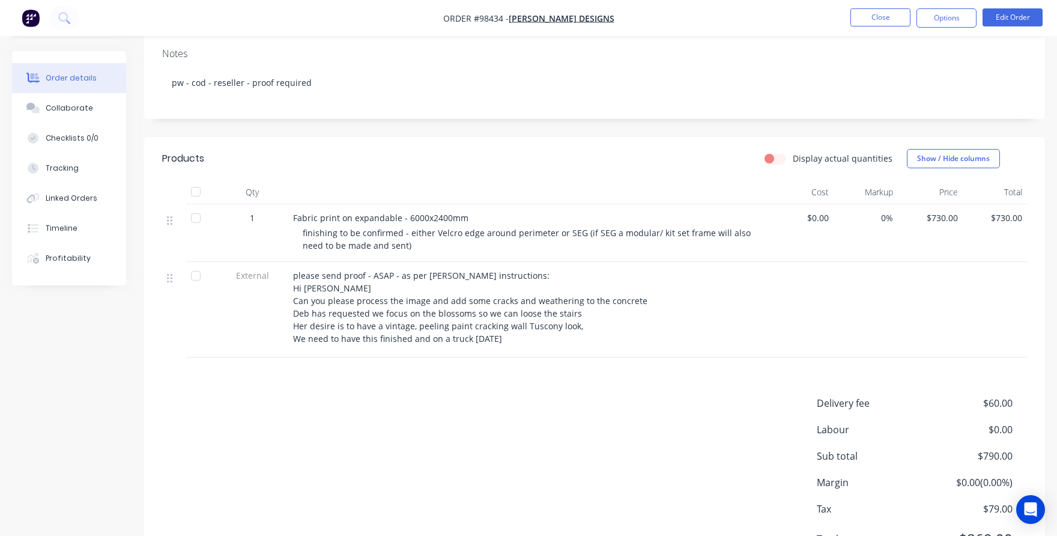
scroll to position [240, 0]
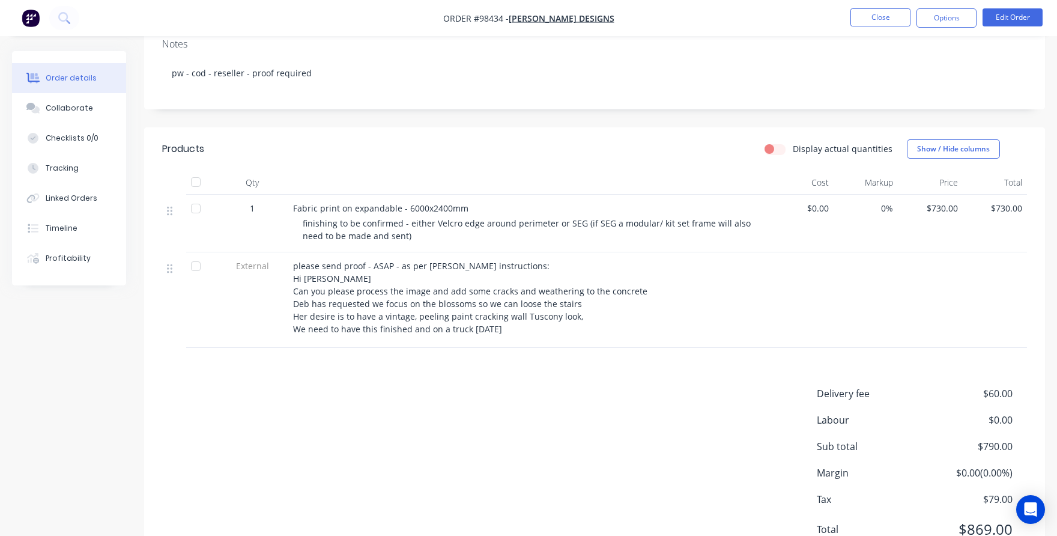
click at [279, 345] on div "Products Display actual quantities Show / Hide columns Qty Cost Markup Price To…" at bounding box center [594, 348] width 901 height 443
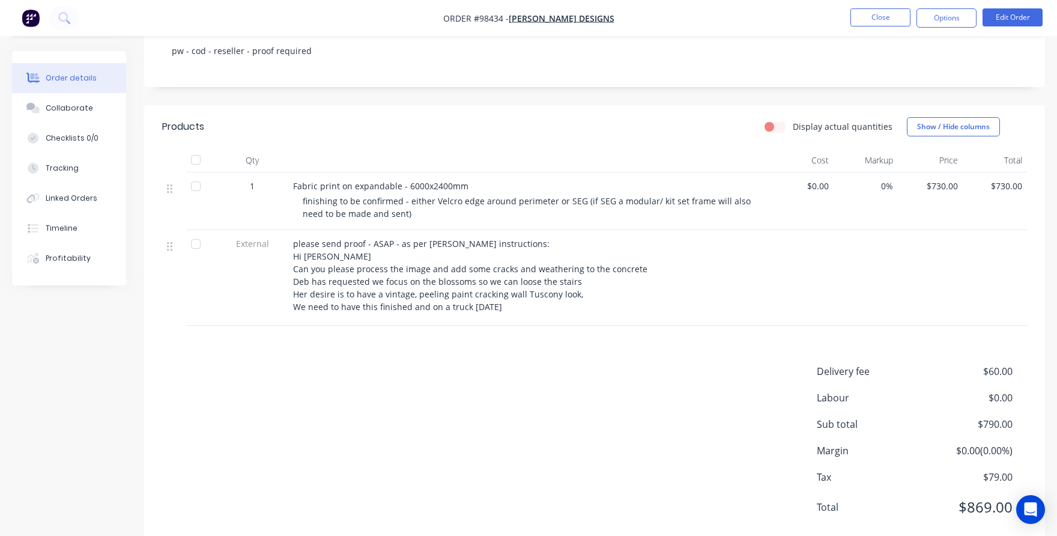
scroll to position [264, 0]
click at [434, 328] on div "Products Display actual quantities Show / Hide columns Qty Cost Markup Price To…" at bounding box center [594, 324] width 901 height 443
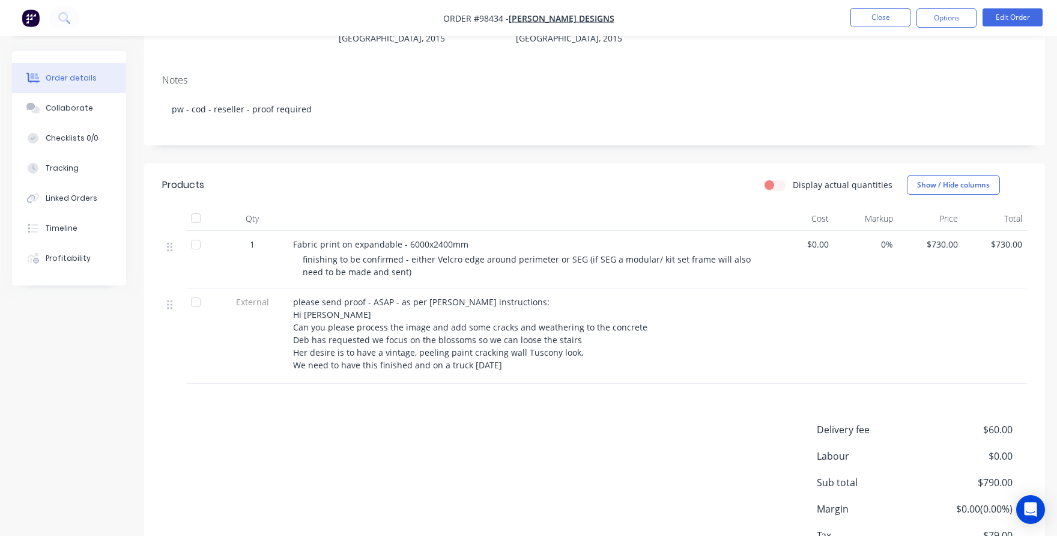
click at [381, 380] on div "Products Display actual quantities Show / Hide columns Qty Cost Markup Price To…" at bounding box center [594, 384] width 901 height 443
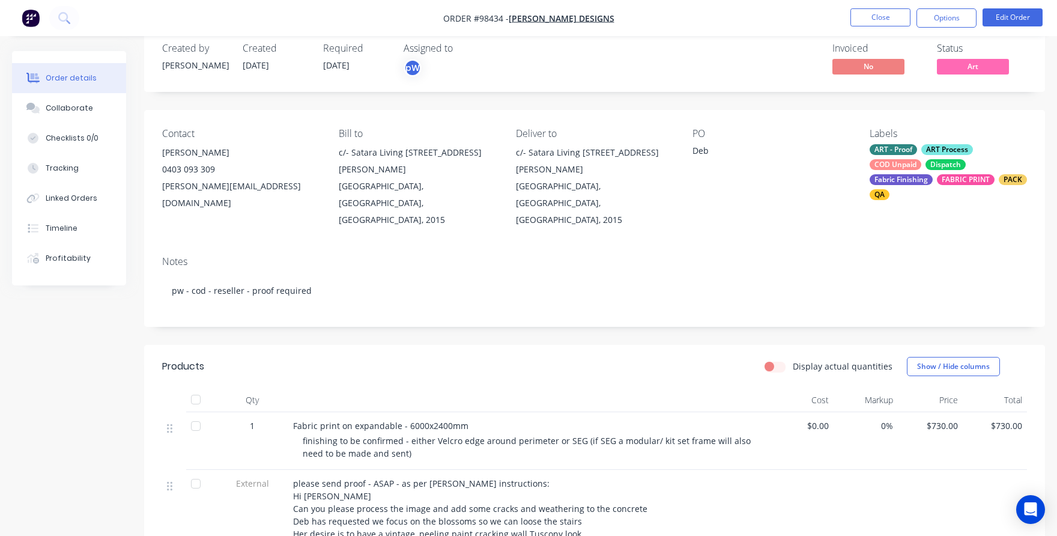
scroll to position [0, 0]
